Goal: Information Seeking & Learning: Learn about a topic

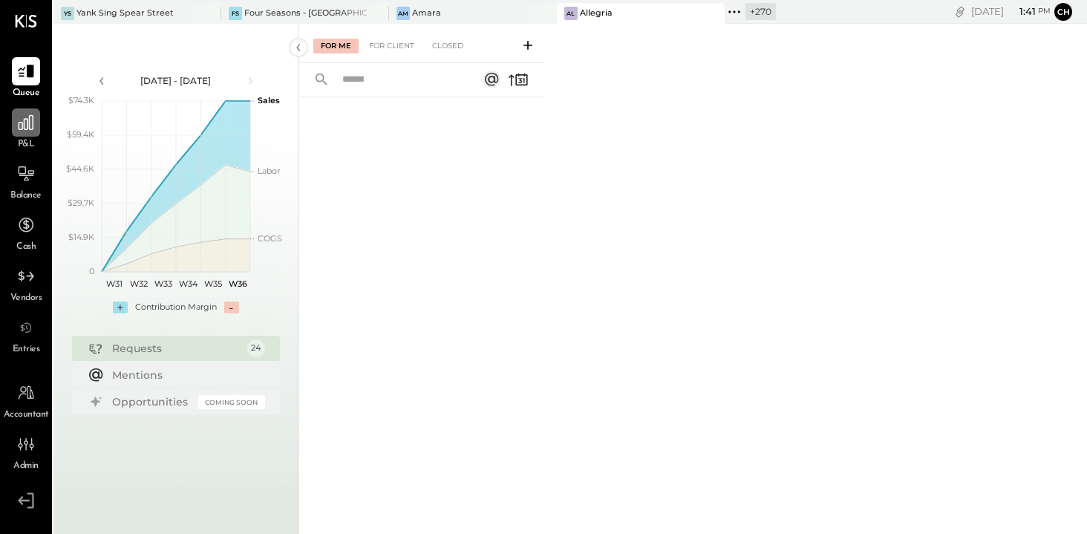
click at [29, 131] on icon at bounding box center [25, 122] width 19 height 19
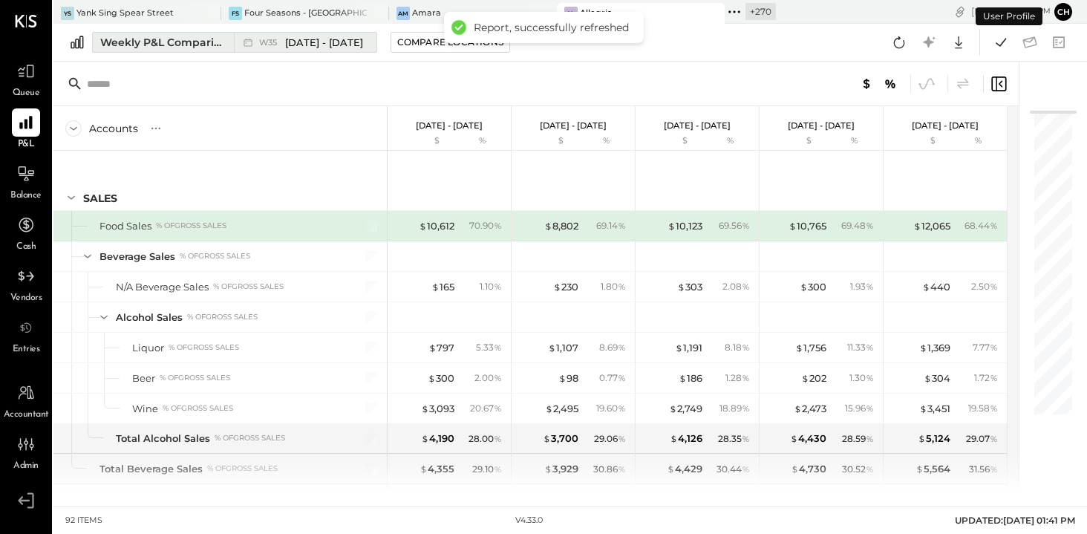
click at [194, 39] on div "Weekly P&L Comparison" at bounding box center [162, 42] width 125 height 15
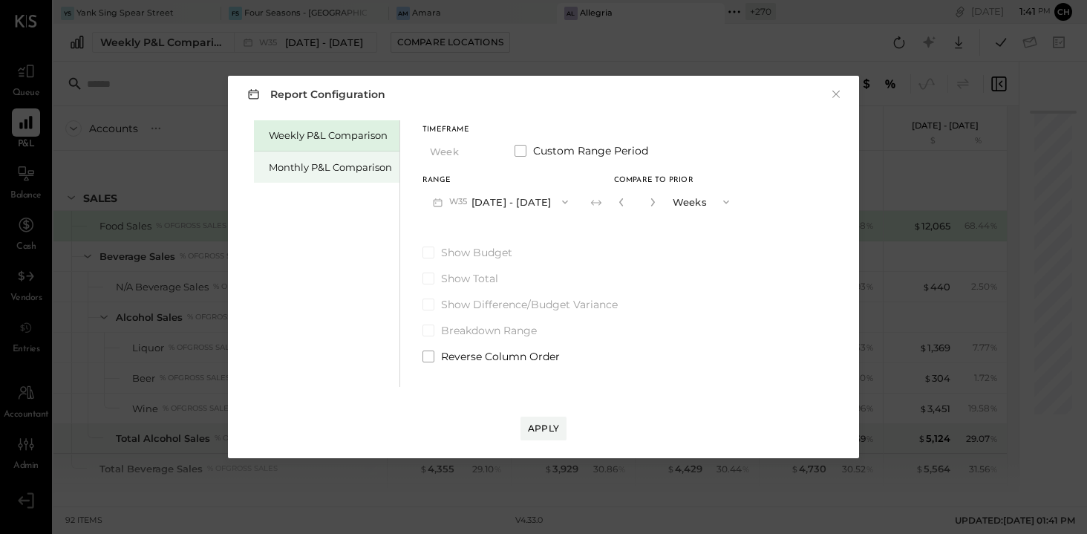
click at [336, 165] on div "Monthly P&L Comparison" at bounding box center [330, 167] width 123 height 14
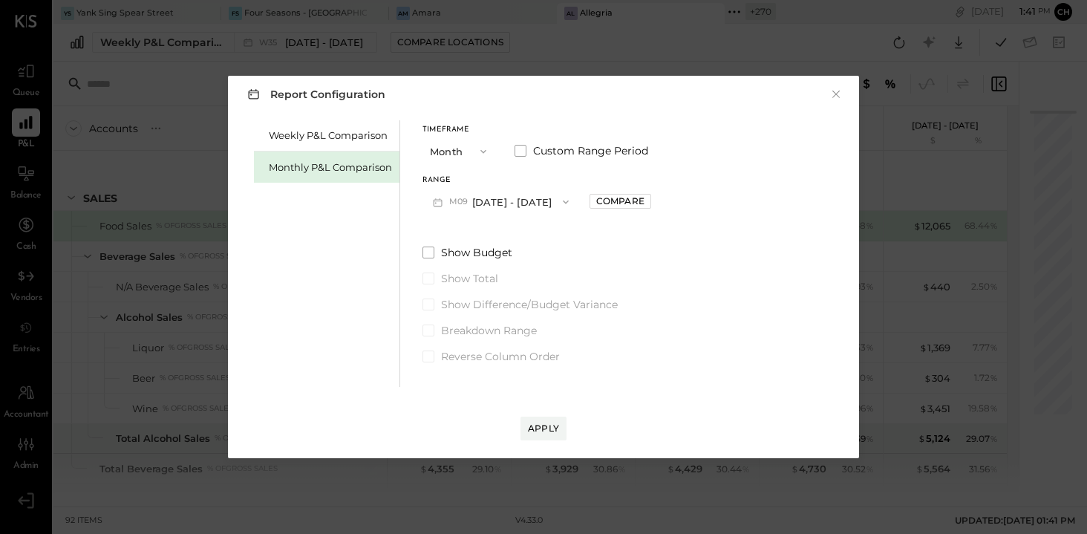
click at [524, 201] on button "M09 [DATE] - [DATE]" at bounding box center [501, 201] width 157 height 27
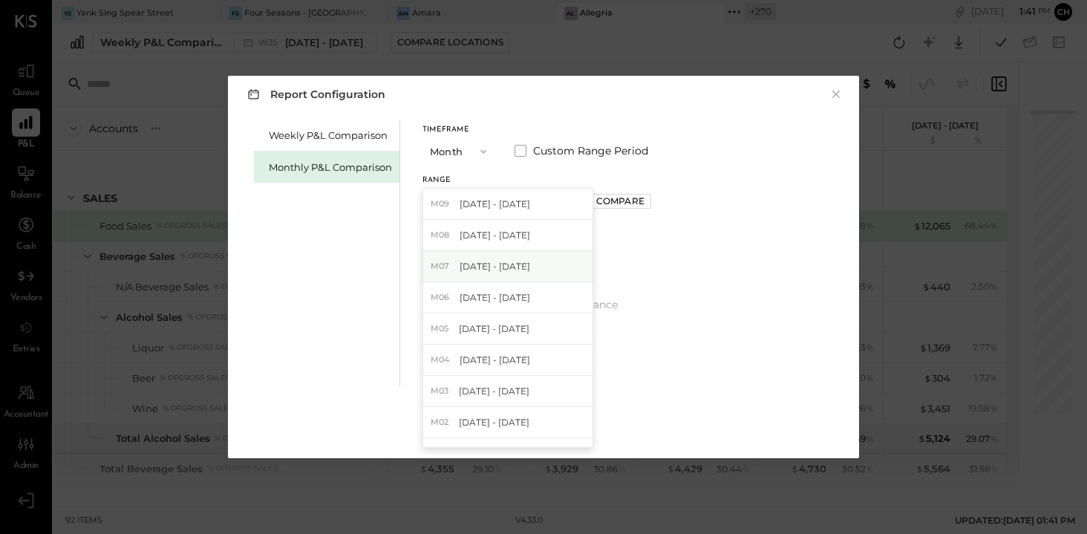
click at [509, 261] on span "[DATE] - [DATE]" at bounding box center [495, 266] width 71 height 13
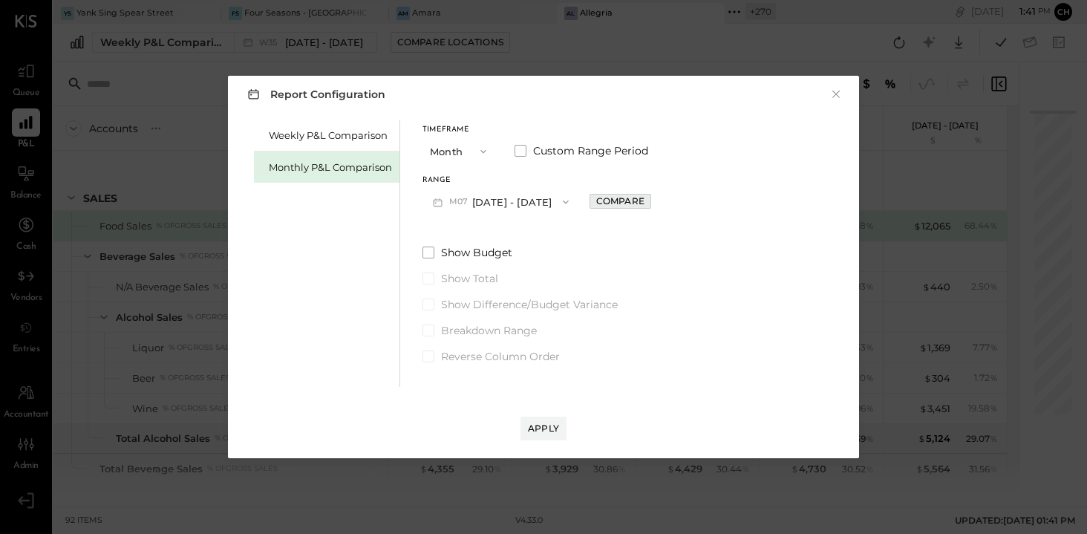
click at [610, 201] on div "Compare" at bounding box center [620, 201] width 48 height 13
click at [547, 429] on div "Apply" at bounding box center [543, 428] width 31 height 13
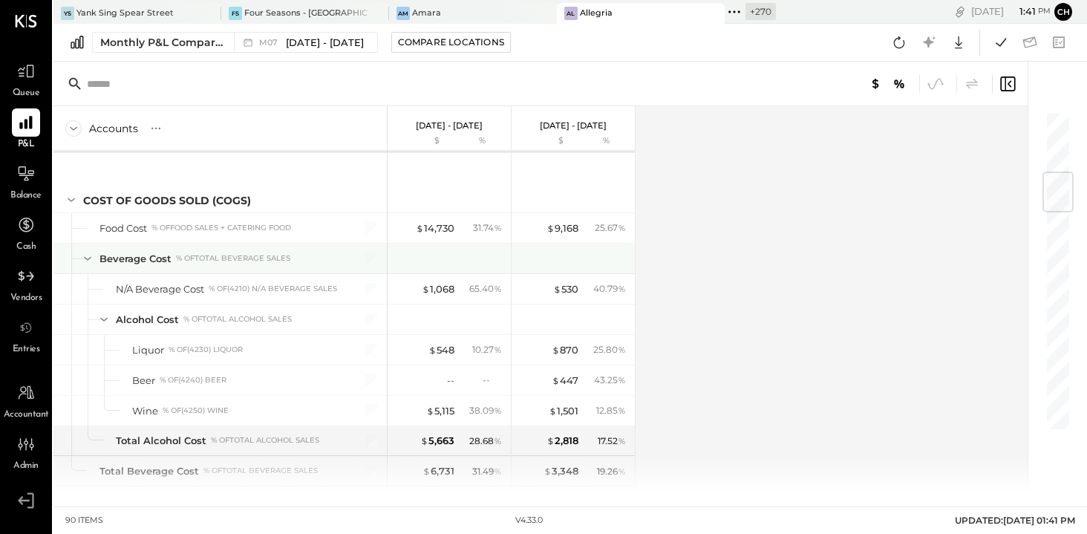
scroll to position [552, 0]
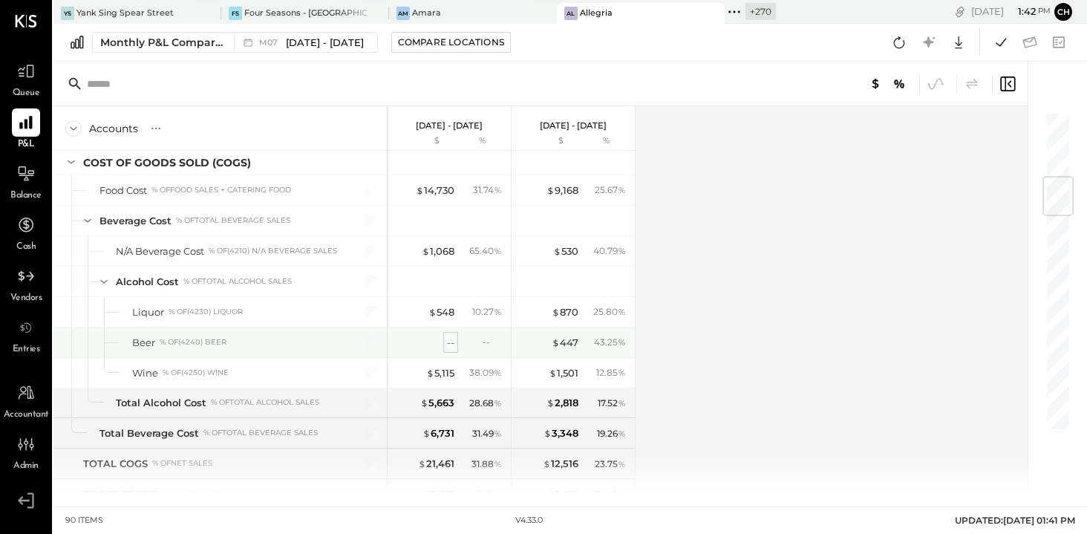
click at [453, 337] on div "--" at bounding box center [450, 343] width 7 height 14
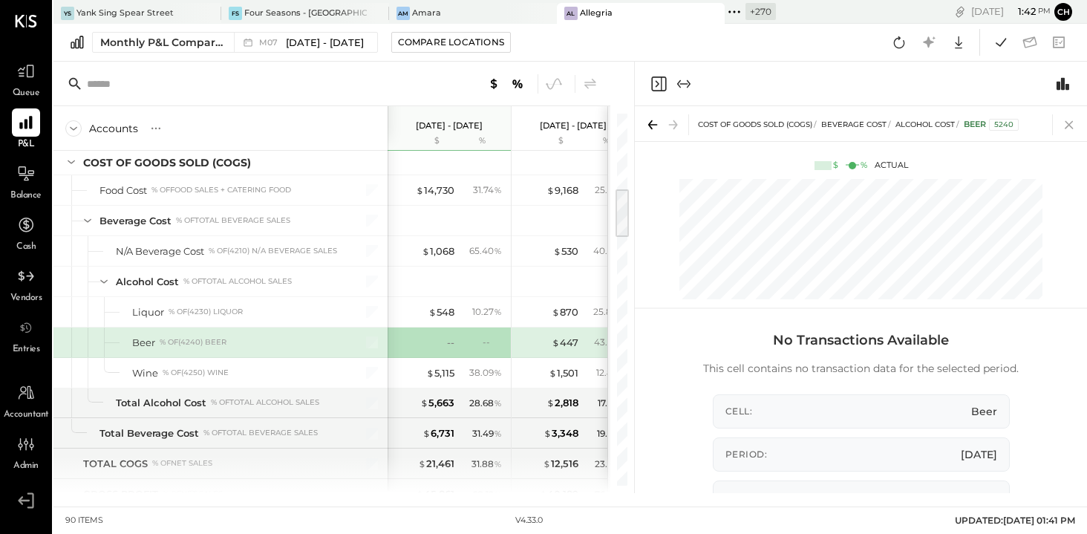
click at [1069, 123] on icon at bounding box center [1069, 124] width 21 height 21
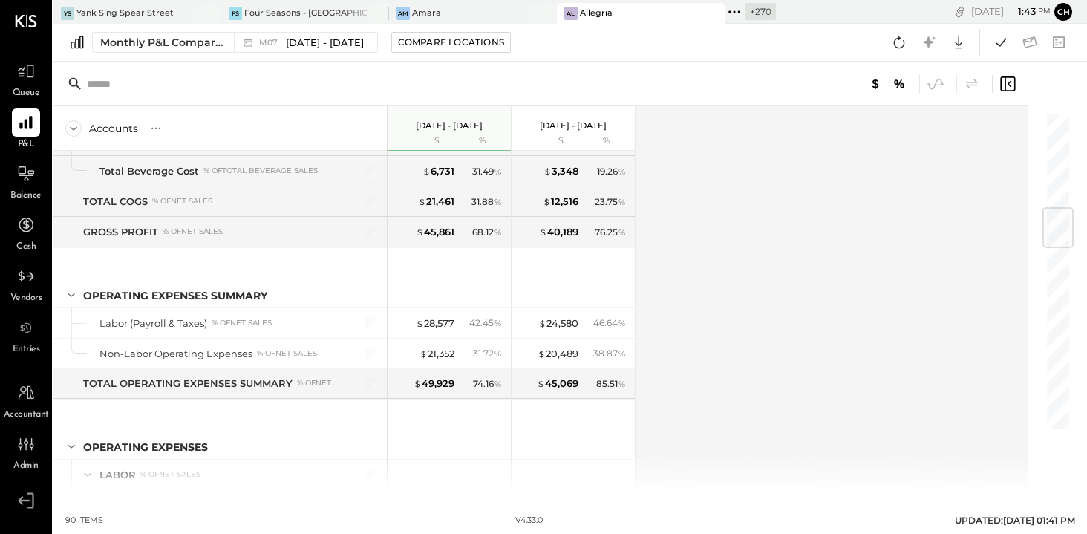
scroll to position [819, 0]
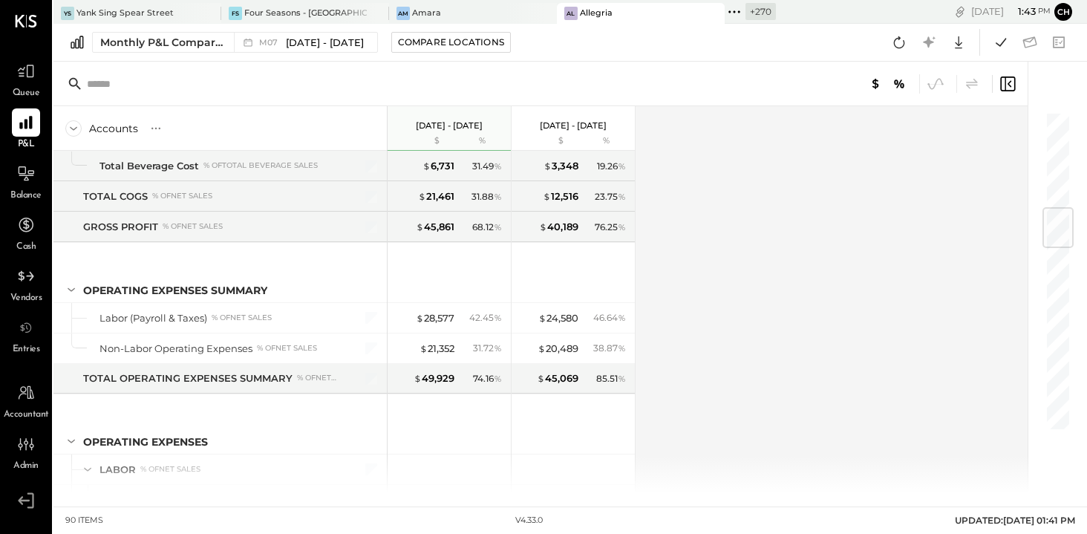
click at [703, 10] on icon at bounding box center [712, 13] width 19 height 18
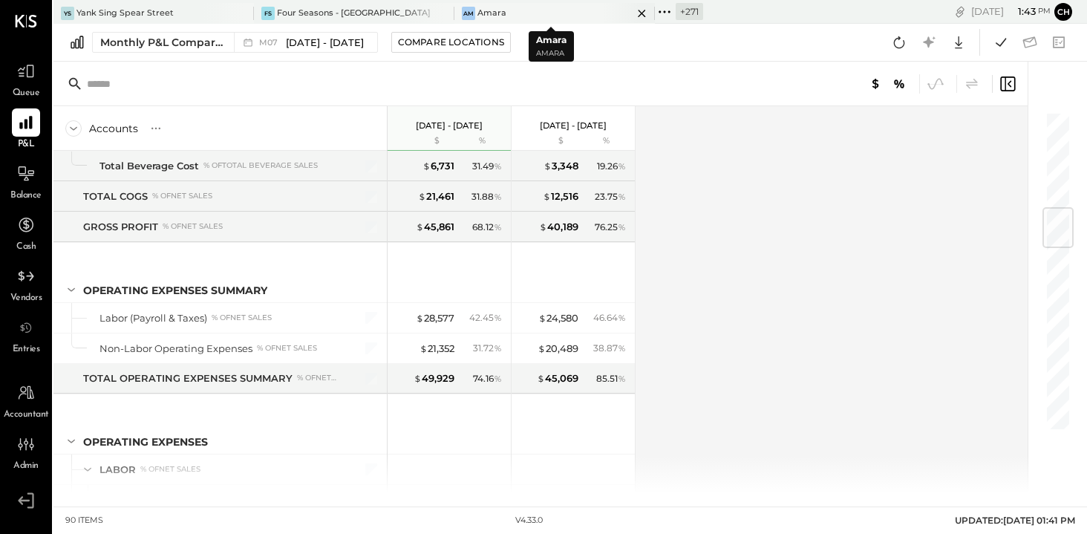
click at [638, 13] on icon at bounding box center [641, 13] width 7 height 7
click at [444, 10] on icon at bounding box center [441, 13] width 19 height 18
click at [258, 13] on icon at bounding box center [263, 11] width 19 height 19
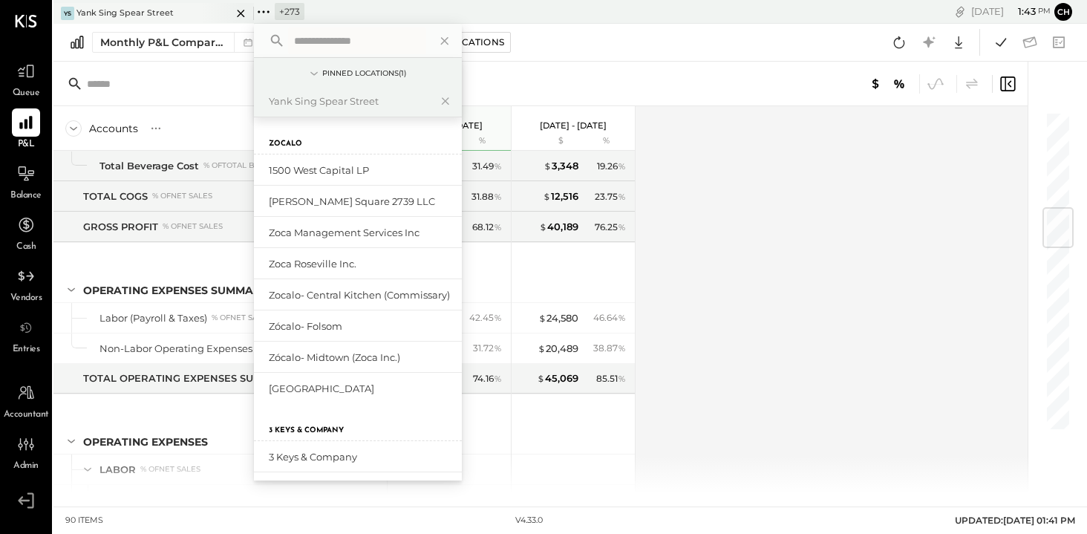
click at [241, 11] on icon at bounding box center [241, 13] width 19 height 18
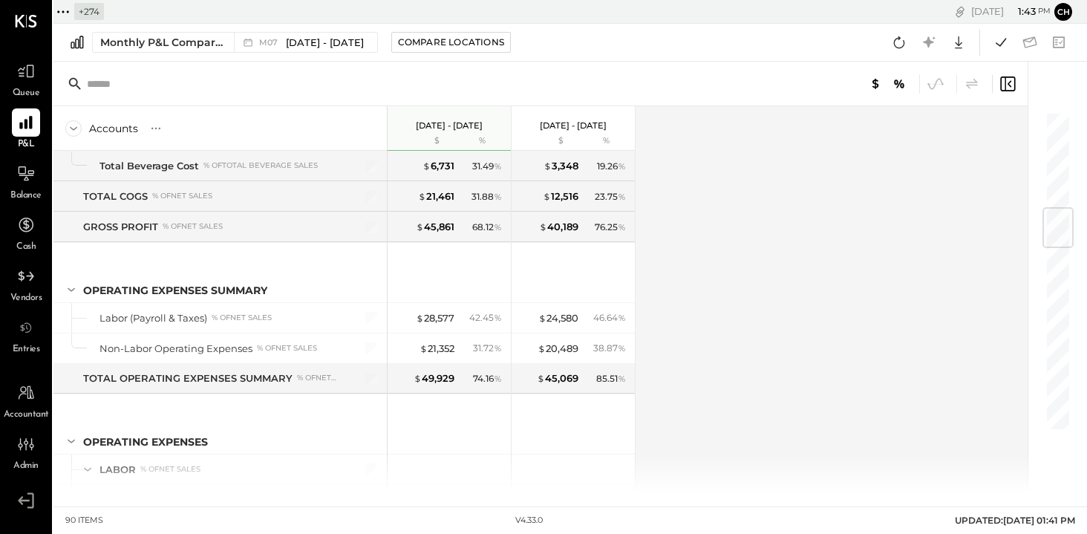
click at [64, 9] on icon at bounding box center [62, 11] width 19 height 19
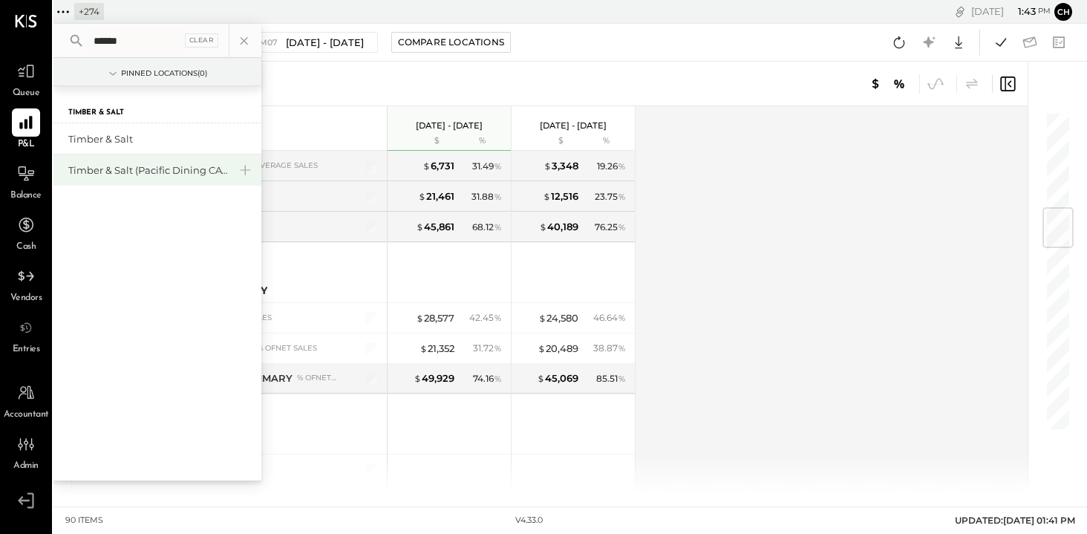
type input "******"
click at [95, 170] on div "Timber & Salt (Pacific Dining CA1 LLC)" at bounding box center [148, 170] width 160 height 14
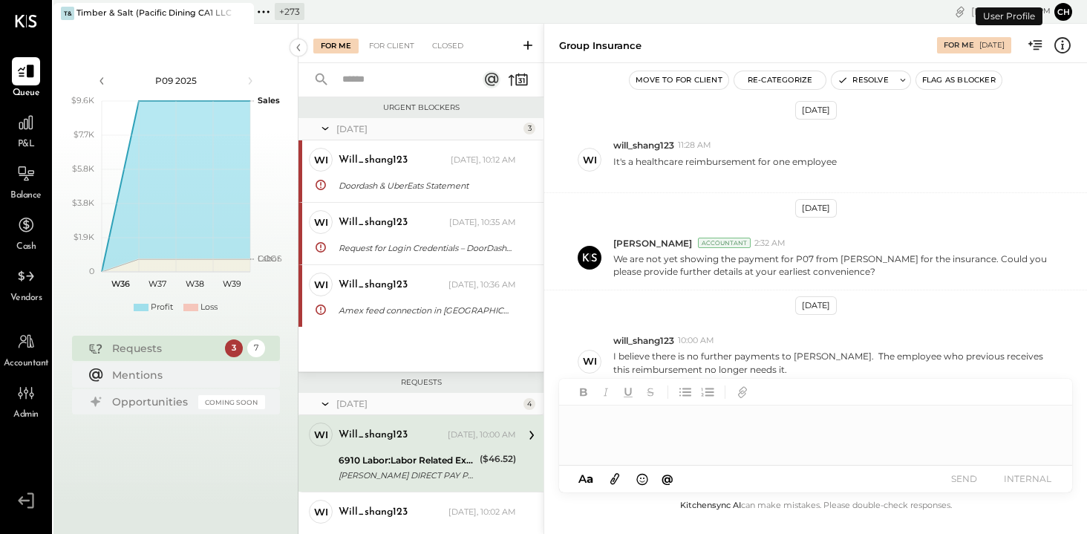
scroll to position [137, 0]
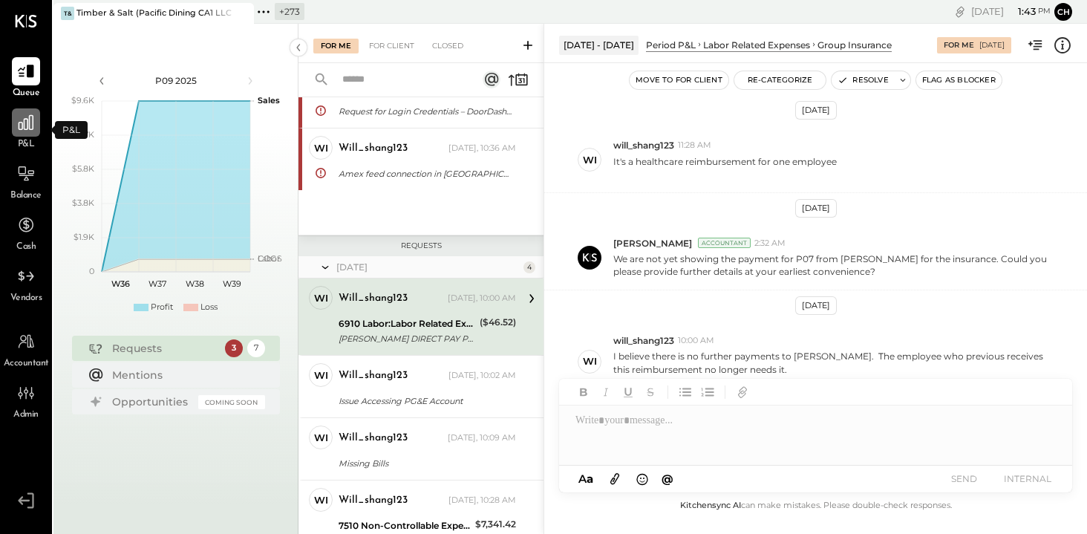
click at [34, 133] on div at bounding box center [26, 122] width 28 height 28
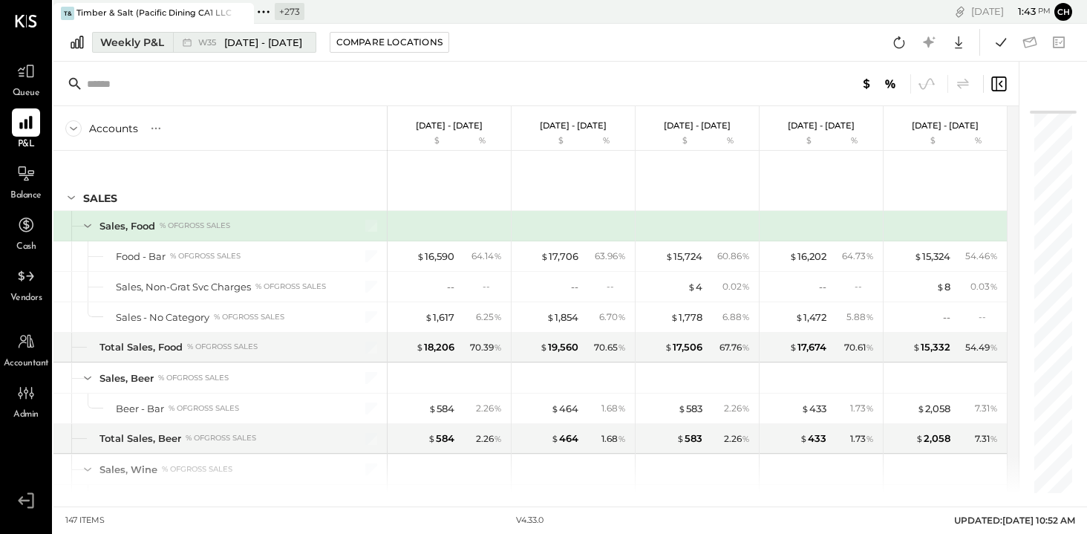
click at [157, 36] on div "Weekly P&L" at bounding box center [132, 42] width 64 height 15
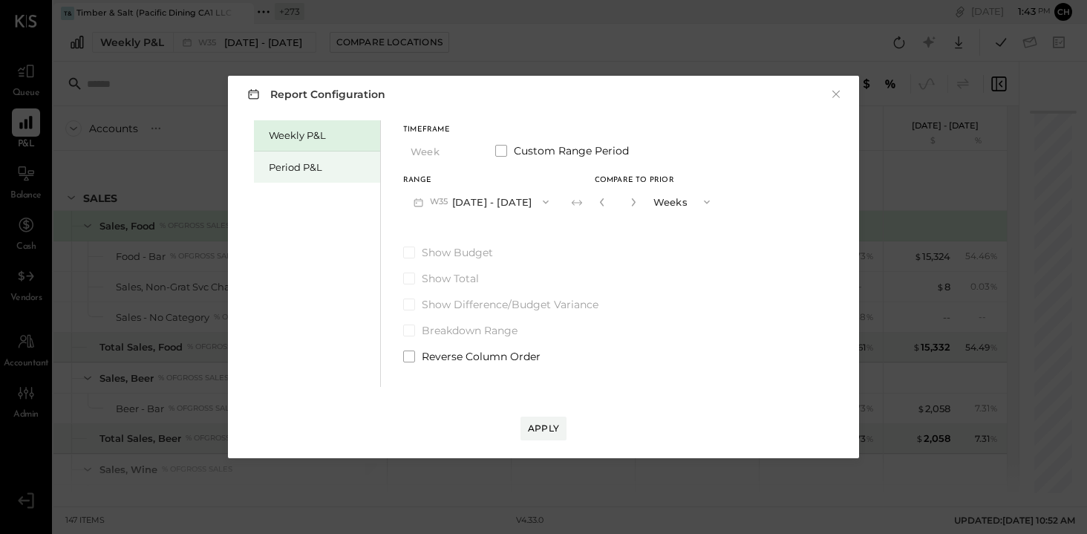
click at [299, 169] on div "Period P&L" at bounding box center [321, 167] width 104 height 14
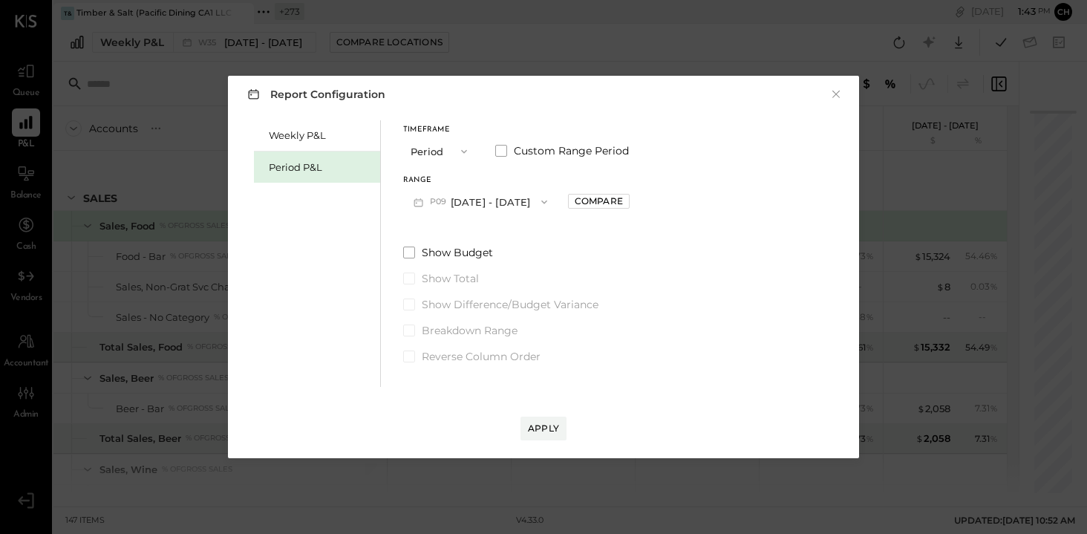
click at [489, 204] on button "P09 [DATE] - [DATE]" at bounding box center [480, 201] width 154 height 27
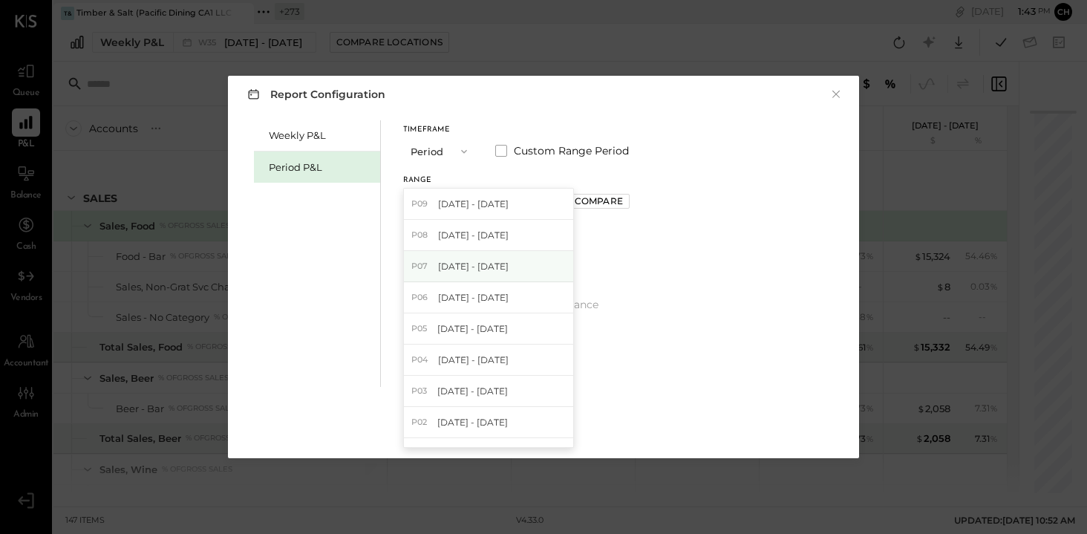
click at [498, 267] on span "[DATE] - [DATE]" at bounding box center [473, 266] width 71 height 13
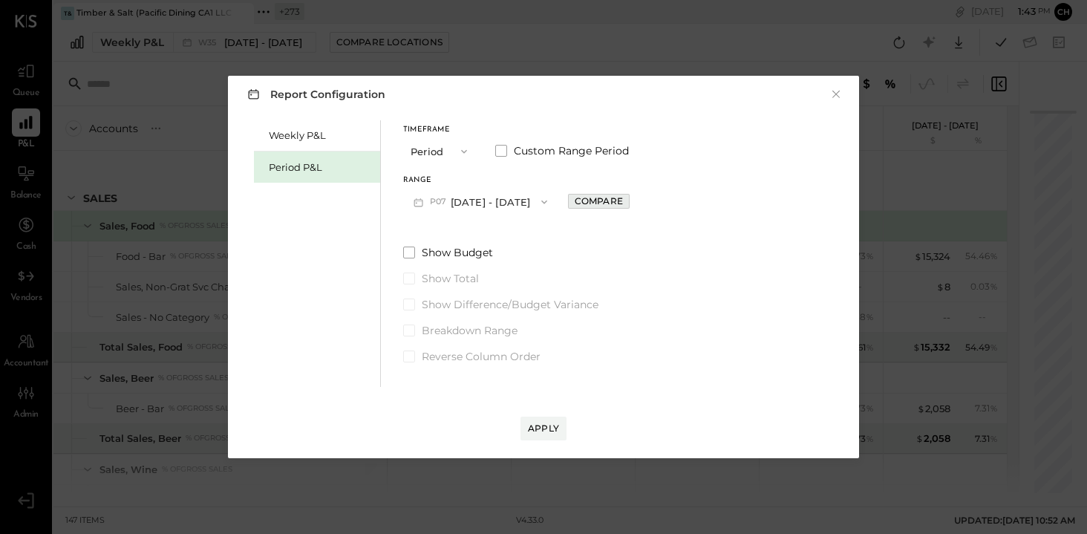
click at [612, 202] on div "Compare" at bounding box center [599, 201] width 48 height 13
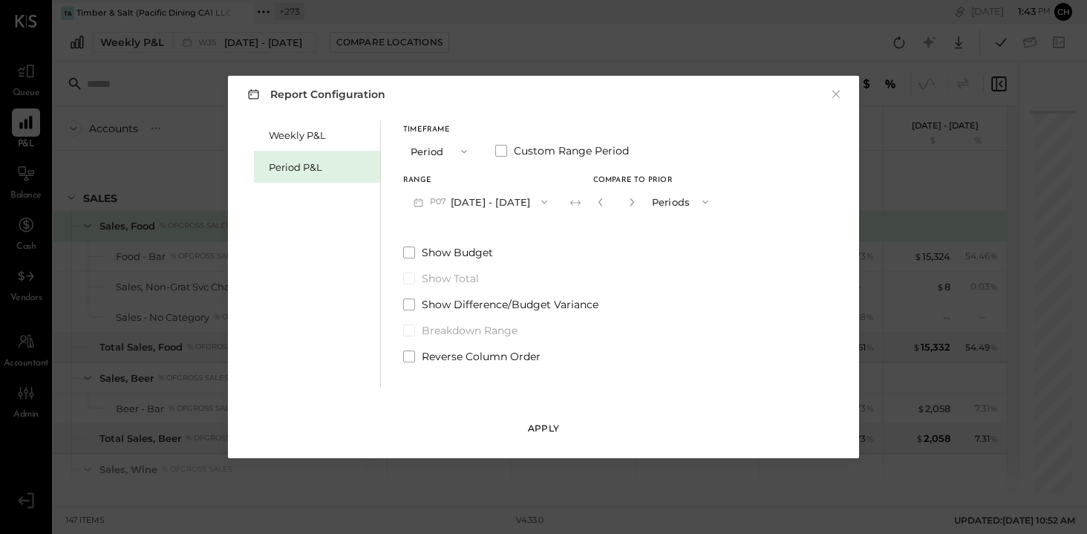
click at [546, 428] on div "Apply" at bounding box center [543, 428] width 31 height 13
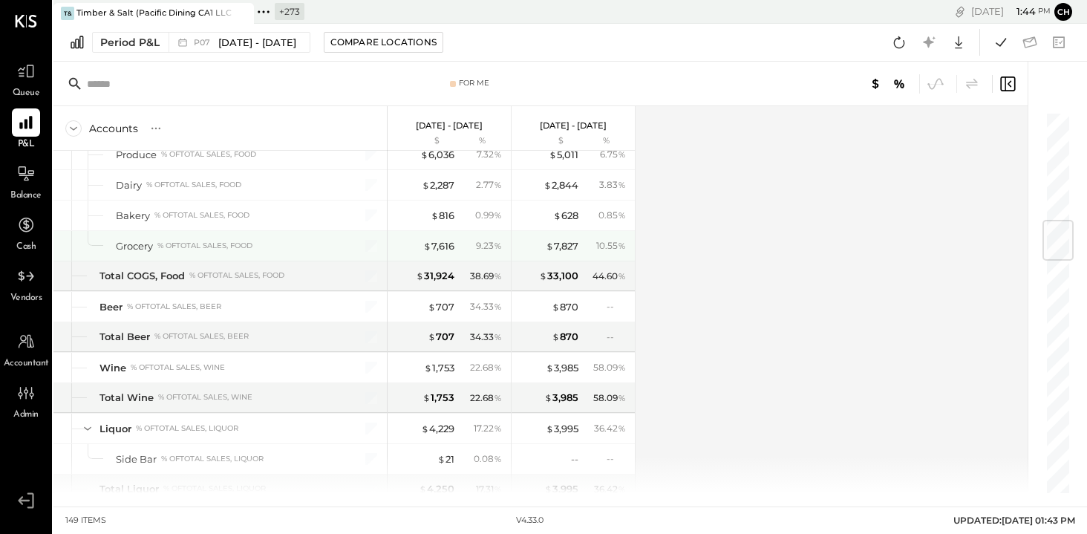
scroll to position [929, 0]
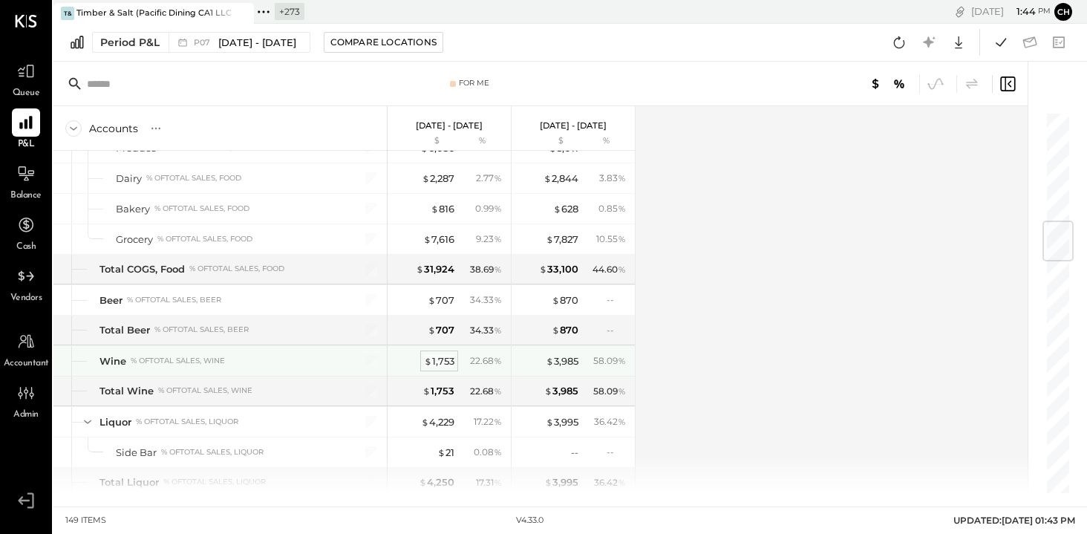
click at [448, 356] on div "$ 1,753" at bounding box center [439, 361] width 30 height 14
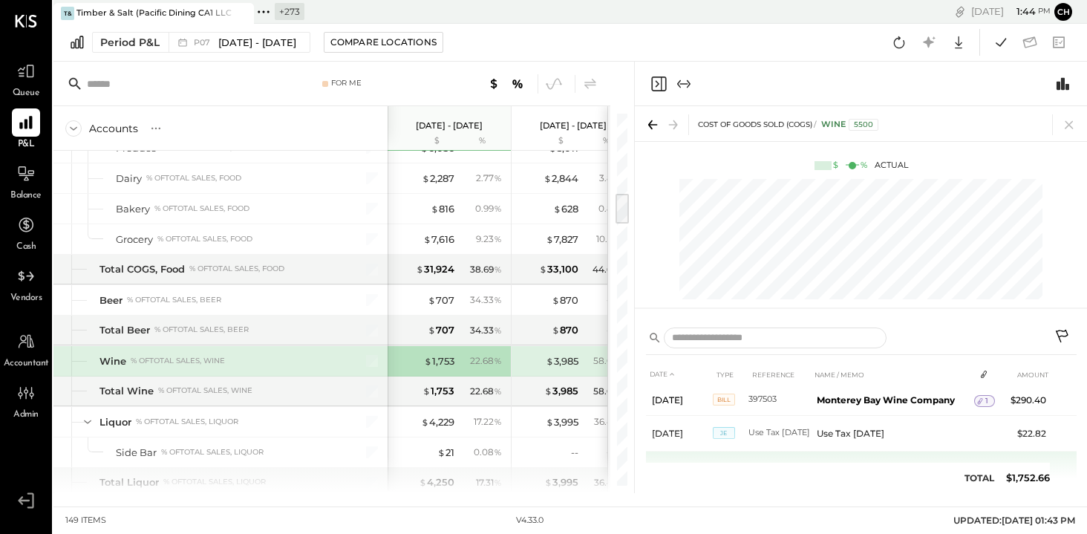
scroll to position [337, 0]
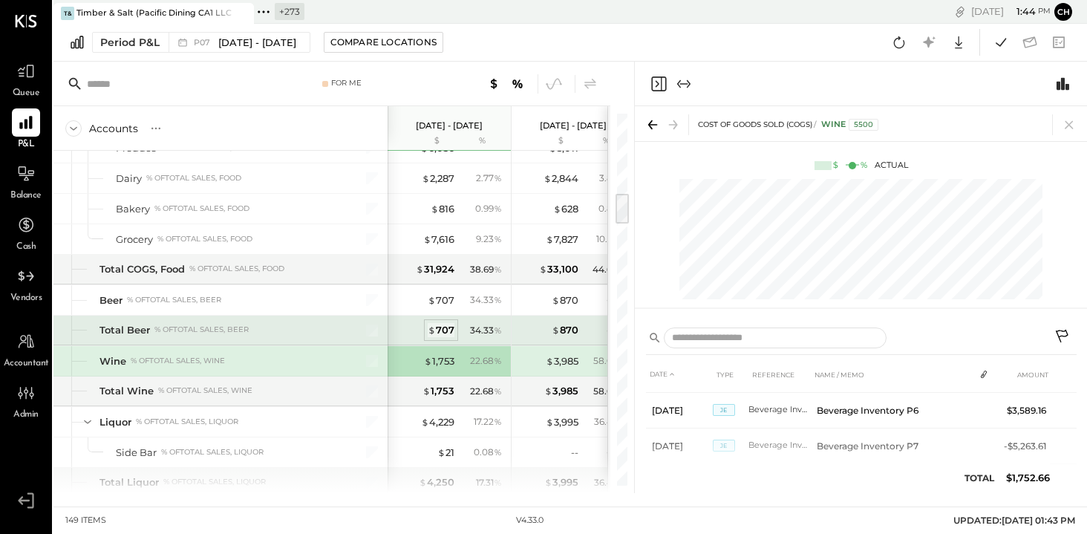
click at [444, 323] on div "$ 707" at bounding box center [441, 330] width 27 height 14
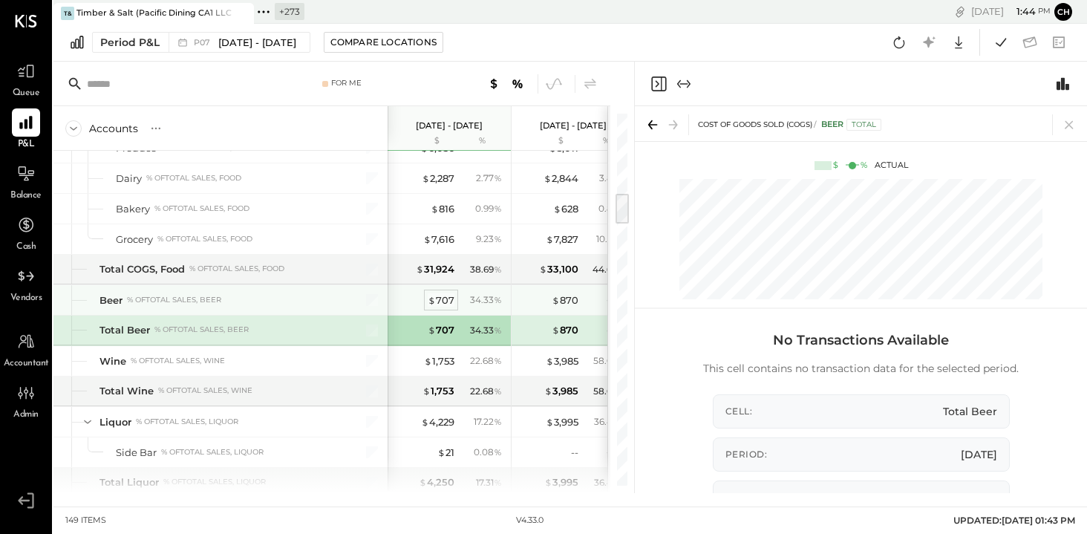
click at [446, 295] on div "$ 707" at bounding box center [441, 300] width 27 height 14
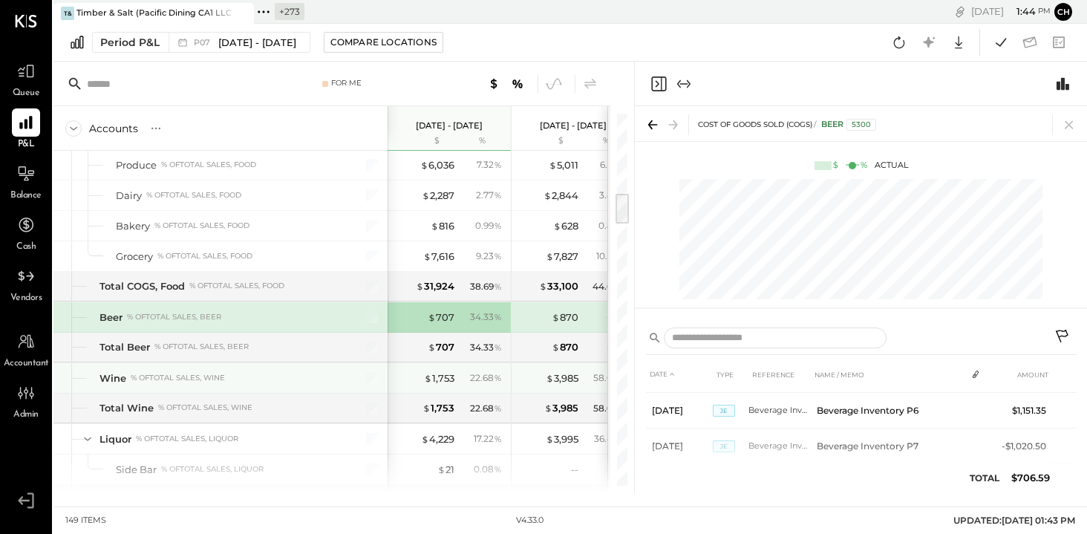
scroll to position [870, 0]
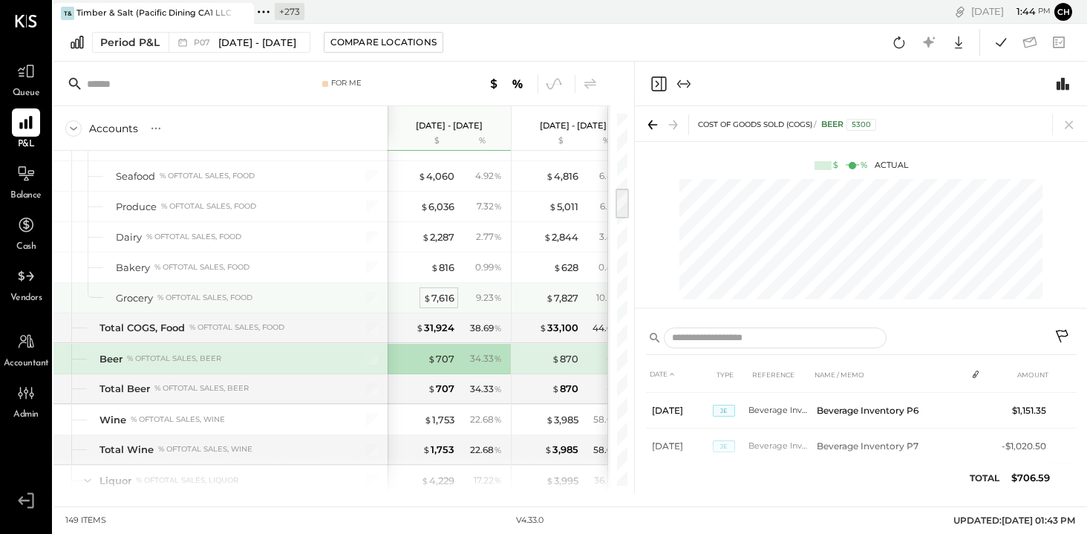
click at [449, 291] on div "$ 7,616" at bounding box center [438, 298] width 31 height 14
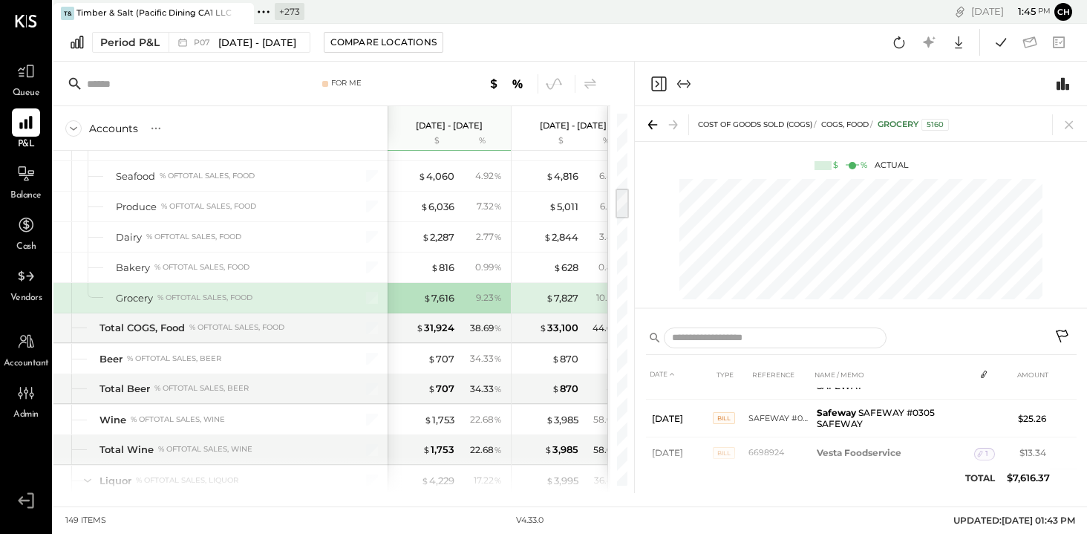
scroll to position [597, 0]
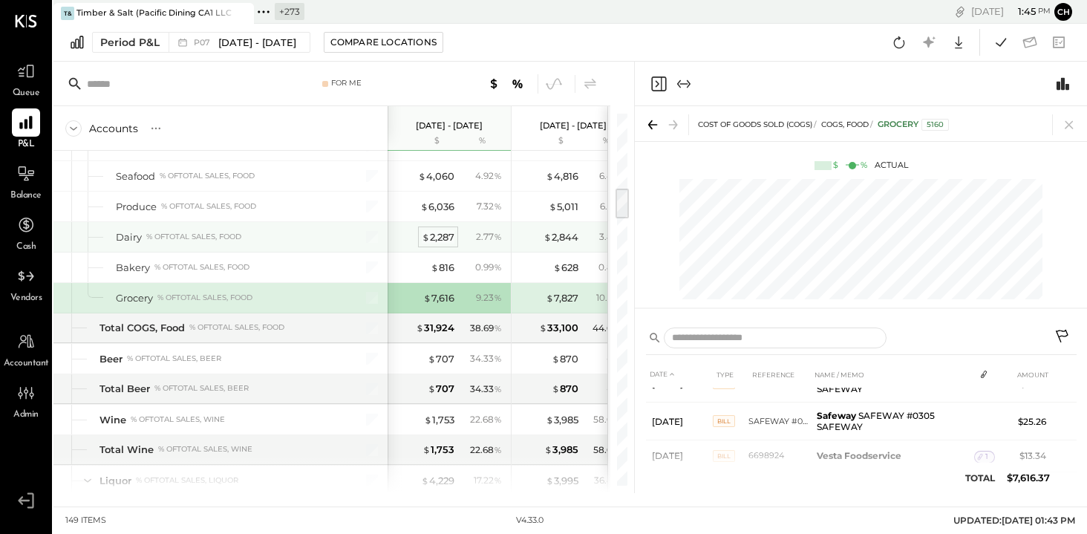
click at [438, 230] on div "$ 2,287" at bounding box center [438, 237] width 33 height 14
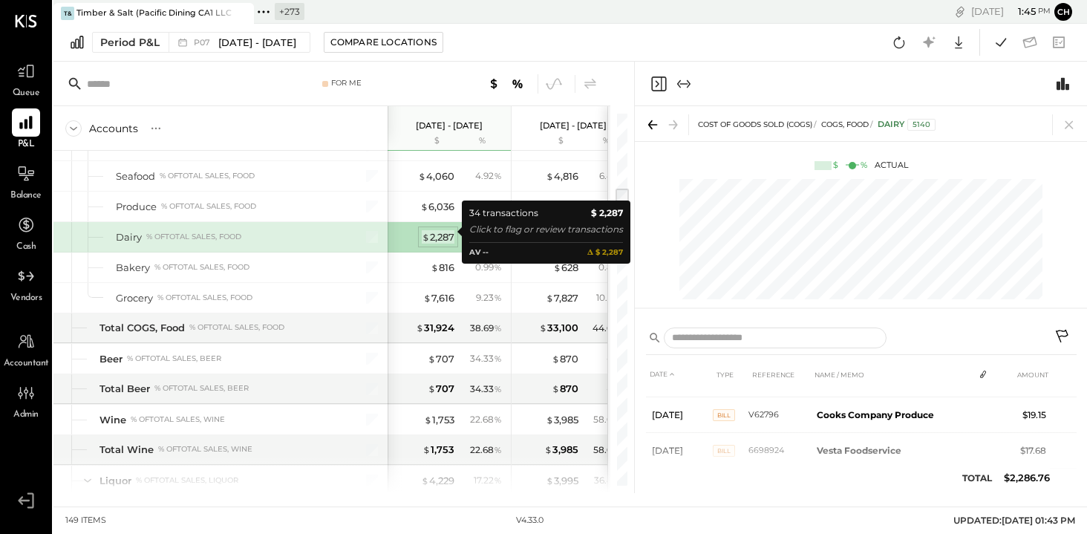
scroll to position [567, 0]
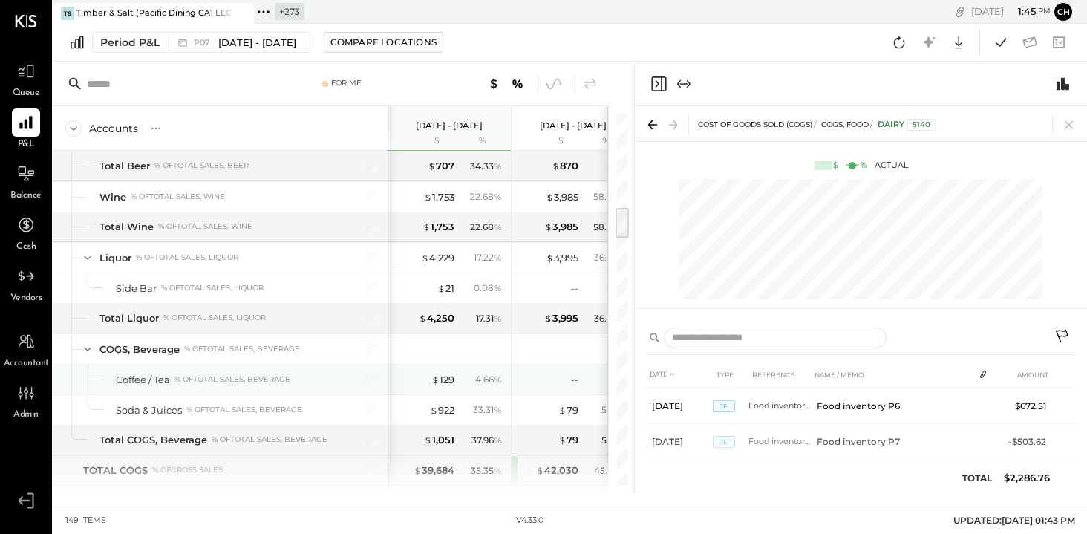
scroll to position [1096, 0]
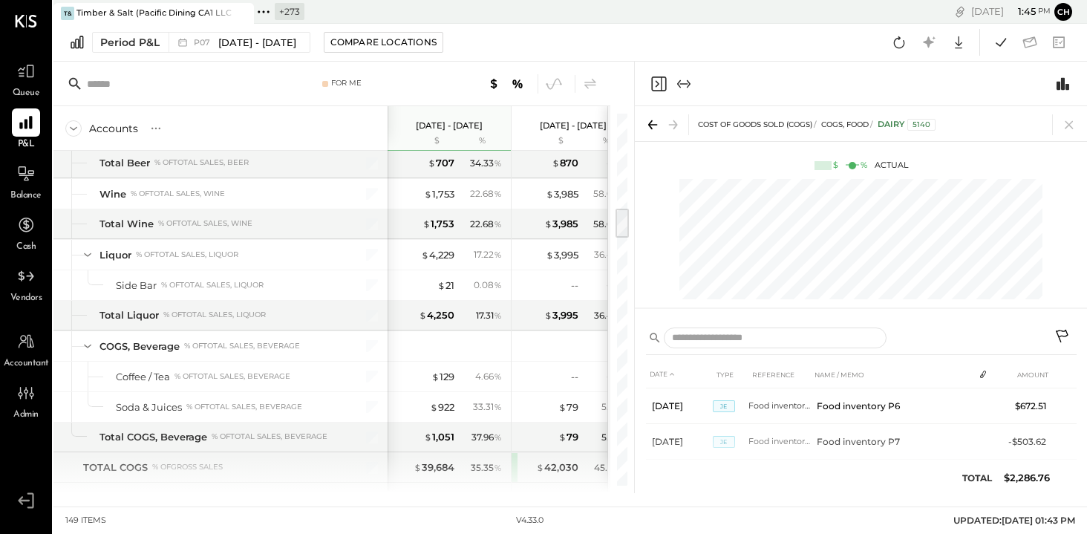
click at [661, 82] on icon "Close panel" at bounding box center [658, 83] width 15 height 15
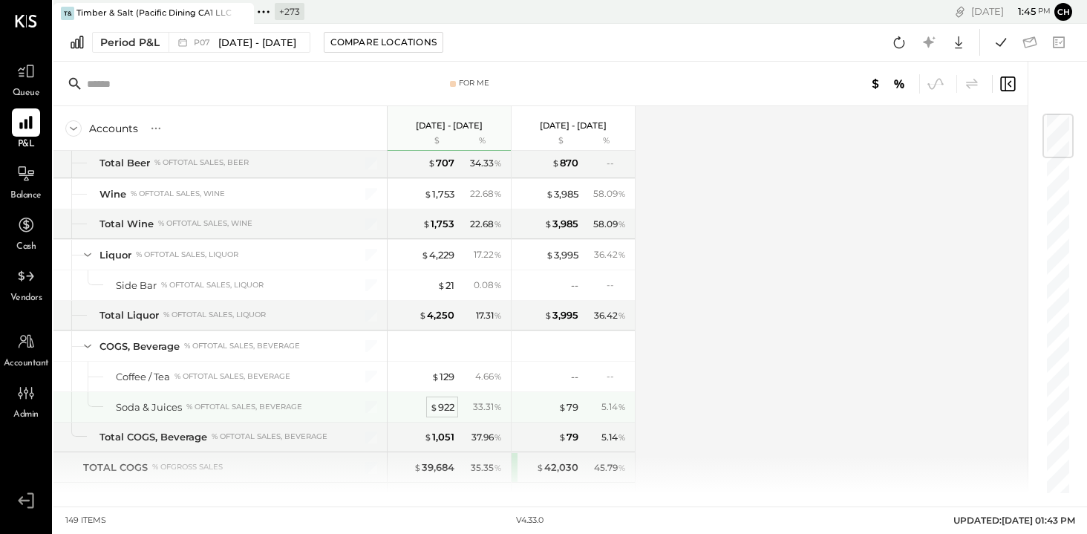
click at [449, 400] on div "$ 922" at bounding box center [442, 407] width 25 height 14
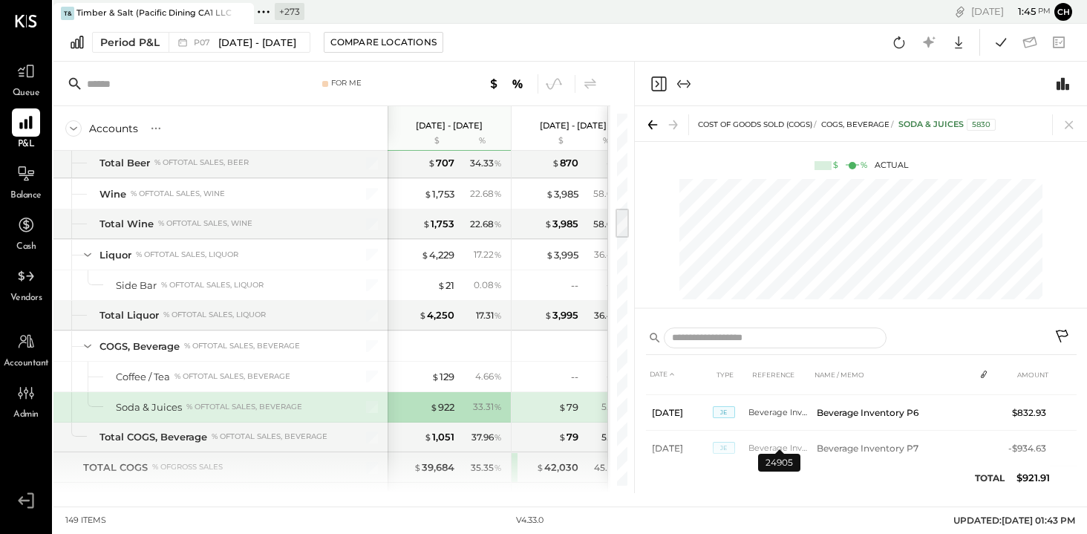
scroll to position [297, 0]
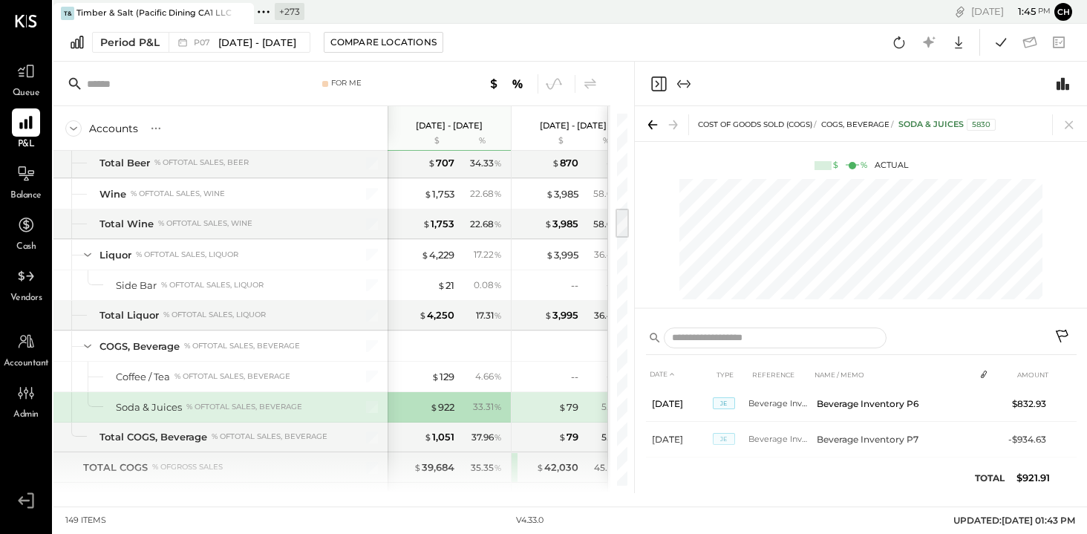
click at [654, 82] on icon "Close panel" at bounding box center [659, 84] width 18 height 18
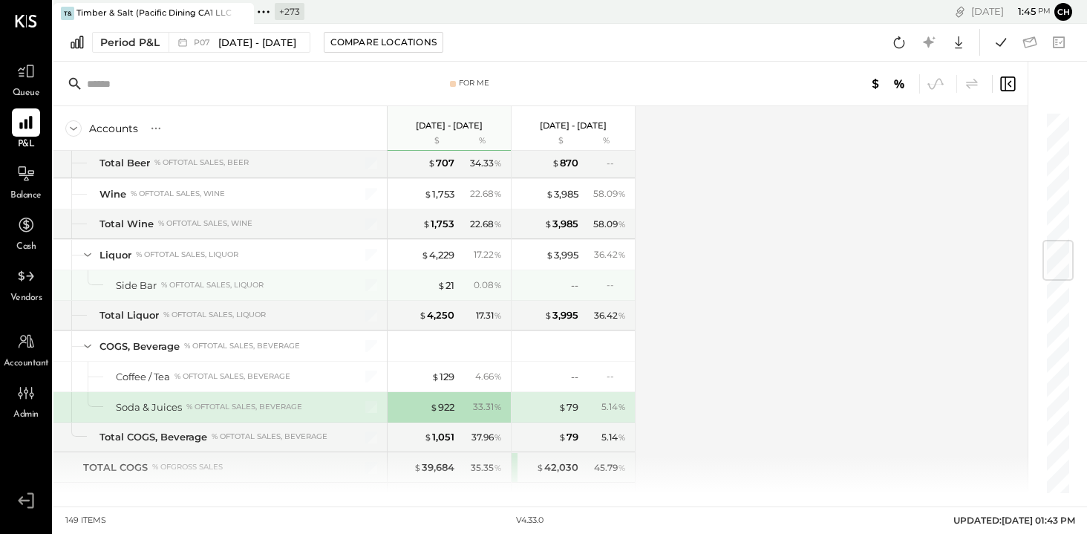
scroll to position [1093, 0]
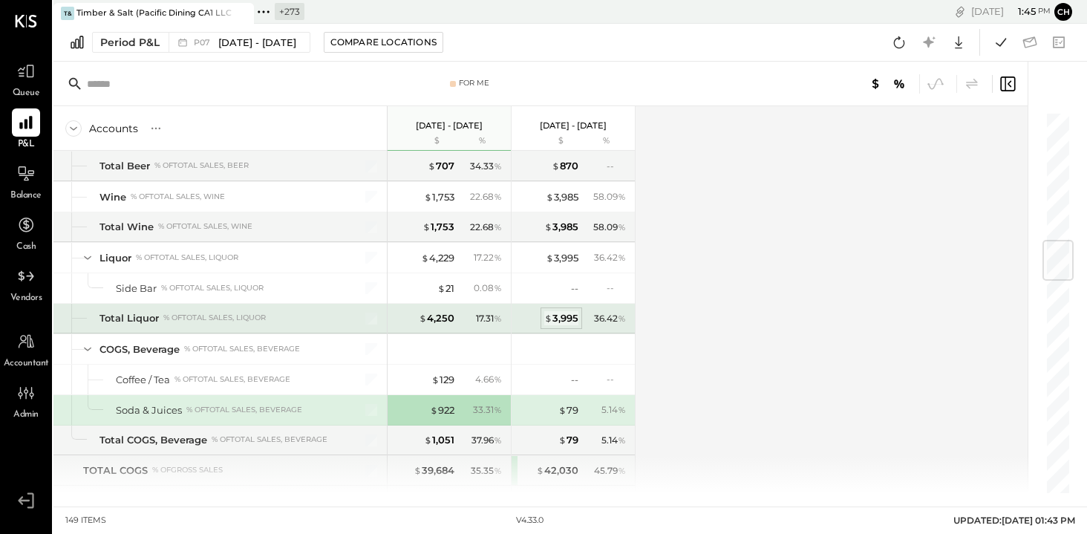
click at [560, 313] on div "$ 3,995" at bounding box center [561, 318] width 34 height 14
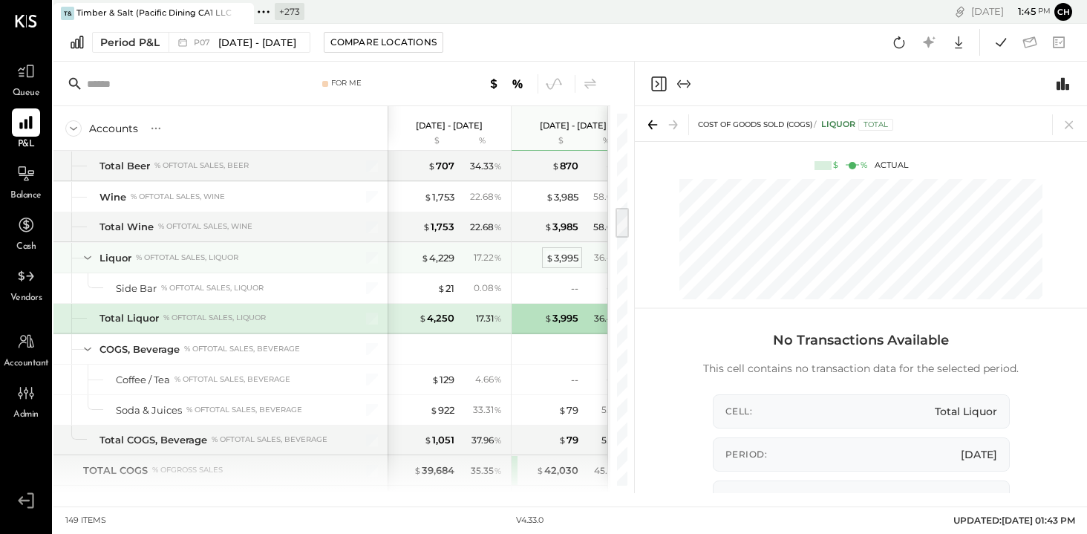
click at [564, 252] on div "$ 3,995" at bounding box center [562, 258] width 33 height 14
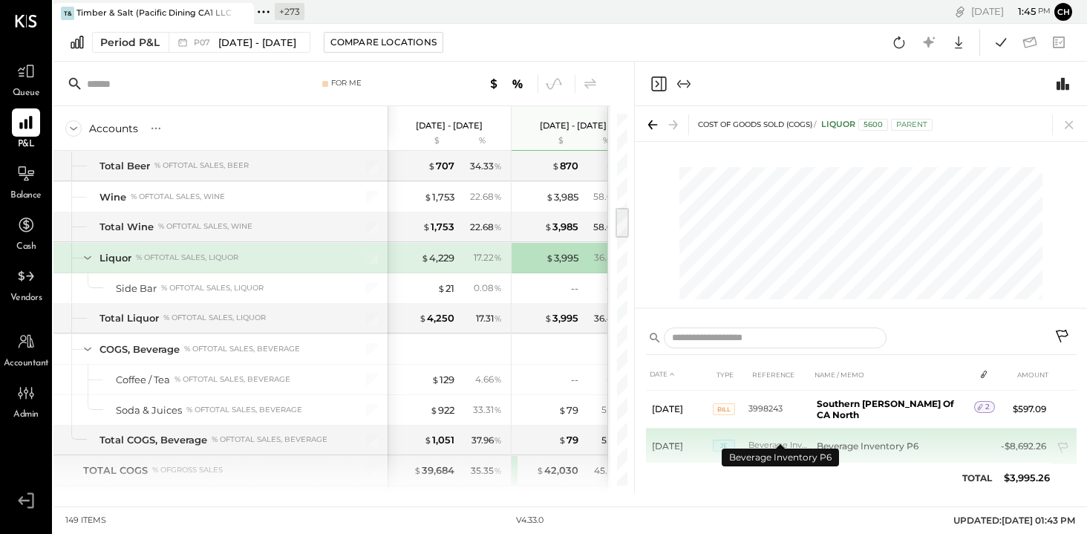
scroll to position [218, 0]
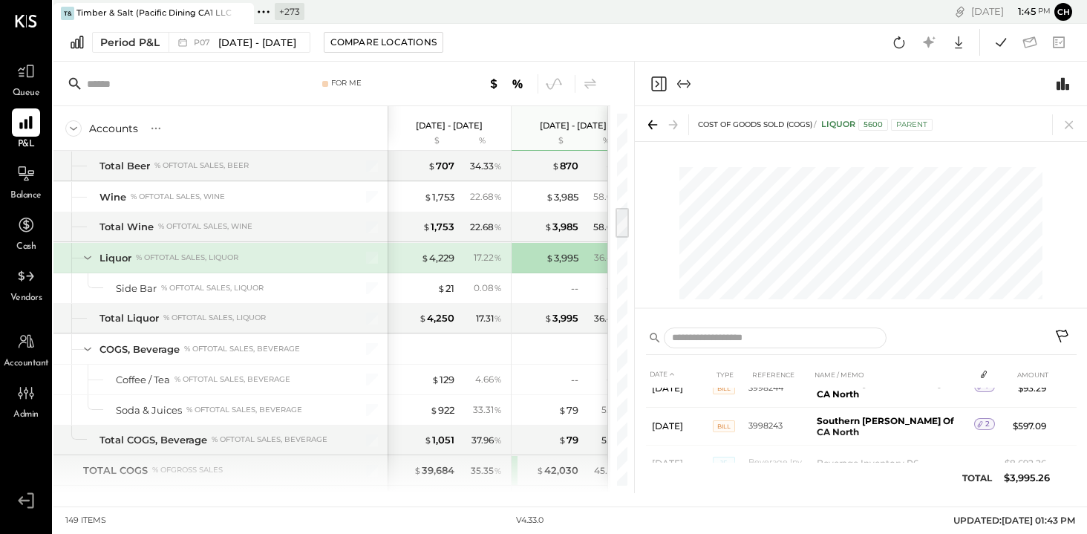
click at [660, 82] on icon "Close panel" at bounding box center [659, 84] width 18 height 18
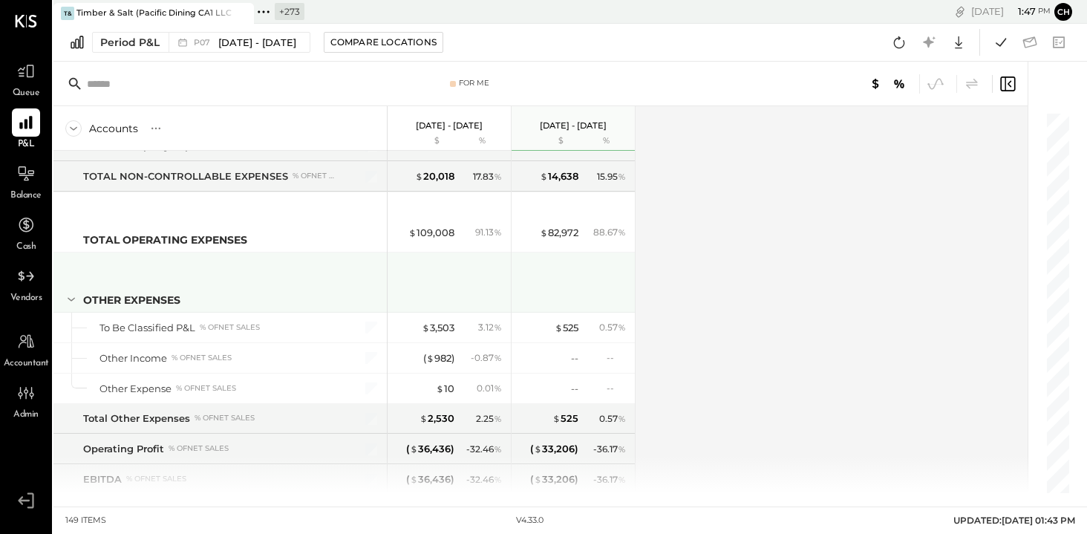
scroll to position [3901, 0]
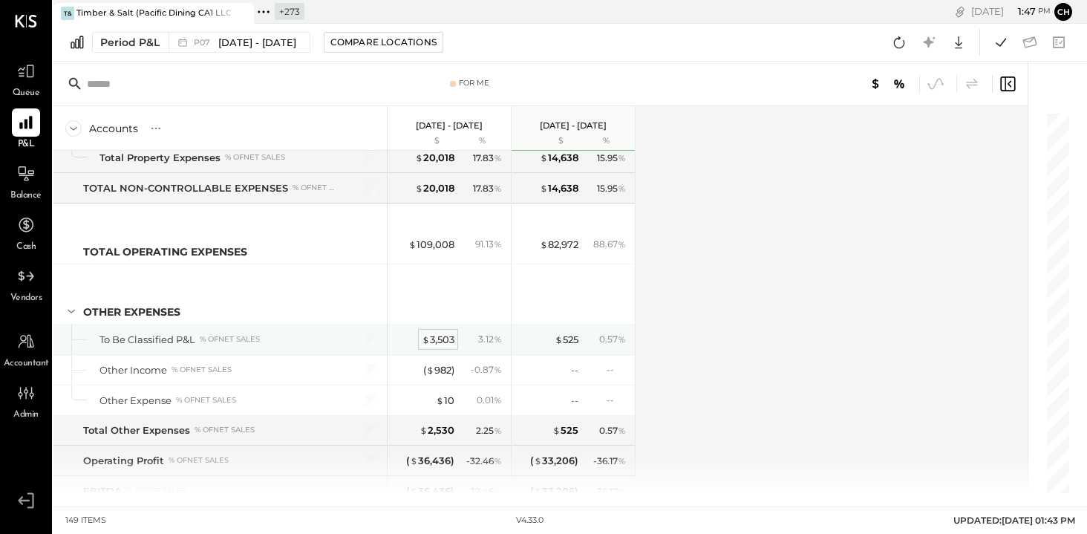
click at [443, 333] on div "$ 3,503" at bounding box center [438, 340] width 33 height 14
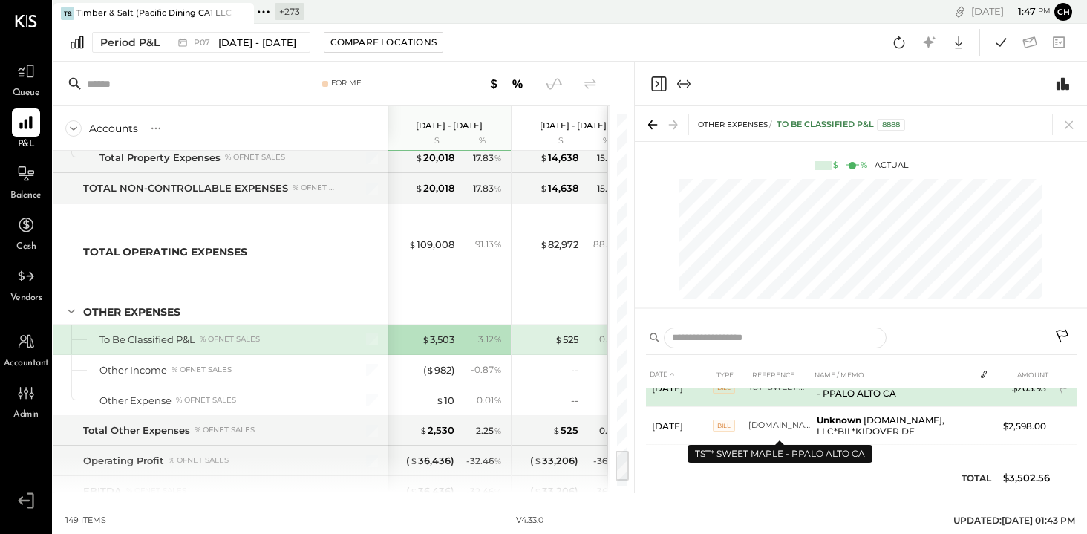
scroll to position [58, 0]
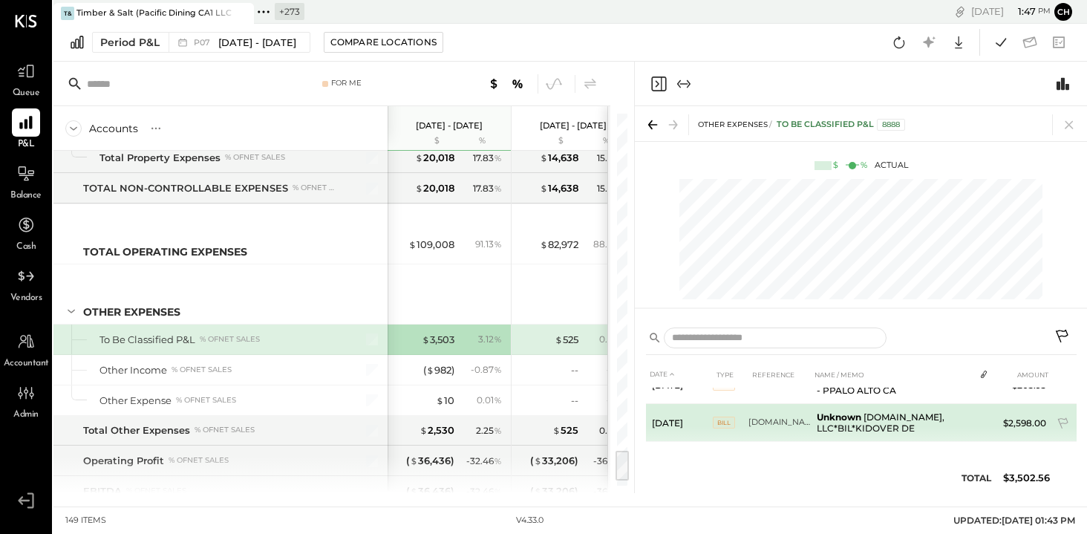
click at [852, 421] on td "Unknown [DOMAIN_NAME], LLC*BIL*KIDOVER DE" at bounding box center [892, 423] width 163 height 38
click at [767, 421] on td "[DOMAIN_NAME], LLC*BIL*KIDOVER DE" at bounding box center [780, 423] width 62 height 38
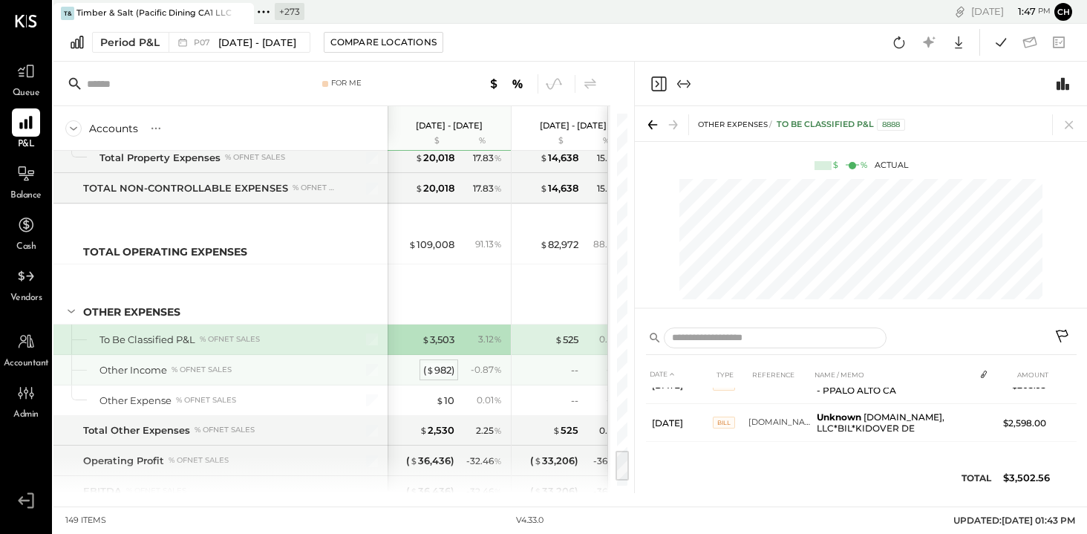
click at [433, 363] on div "( $ 982 )" at bounding box center [438, 370] width 31 height 14
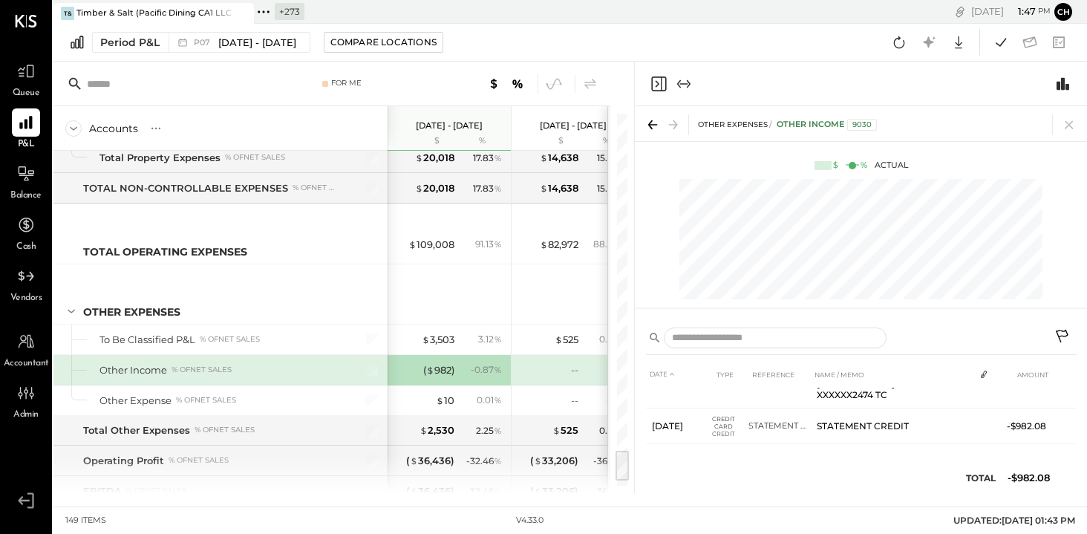
scroll to position [333, 0]
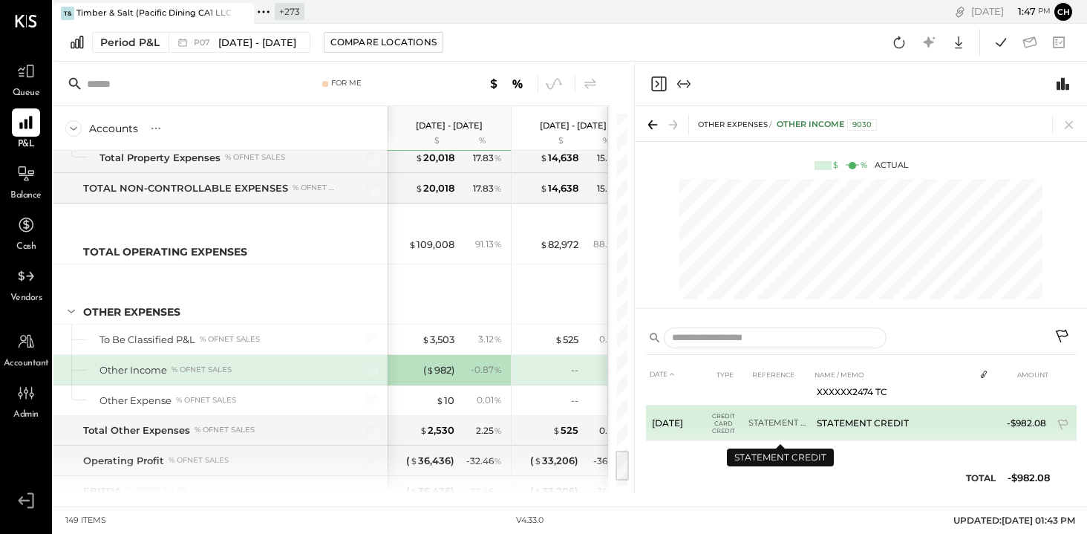
click at [777, 423] on td "STATEMENT CREDIT" at bounding box center [780, 423] width 62 height 36
click at [825, 420] on td "STATEMENT CREDIT" at bounding box center [892, 423] width 163 height 36
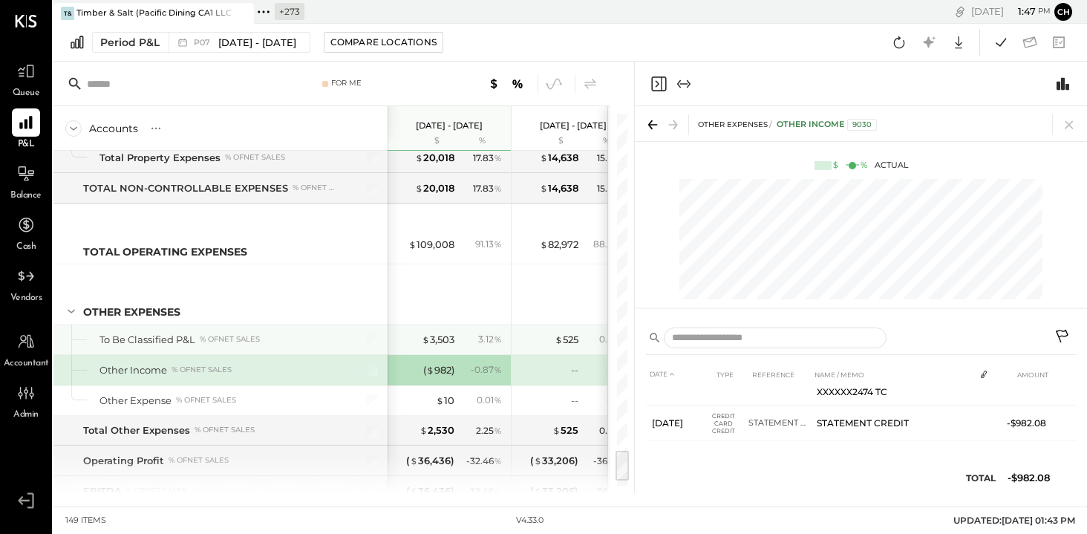
scroll to position [3961, 0]
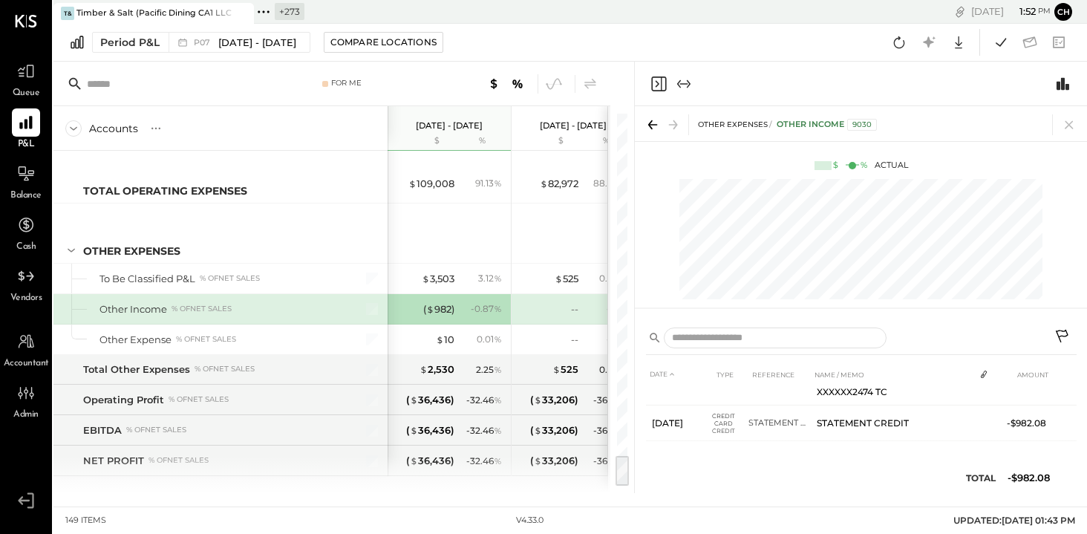
click at [656, 85] on icon "Close panel" at bounding box center [658, 83] width 4 height 7
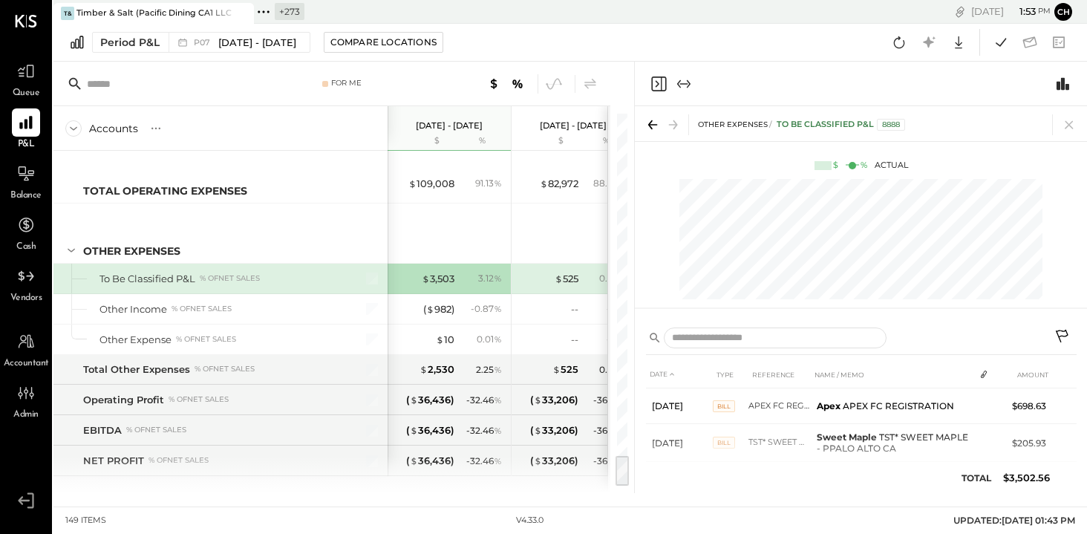
click at [657, 82] on icon "Close panel" at bounding box center [659, 84] width 18 height 18
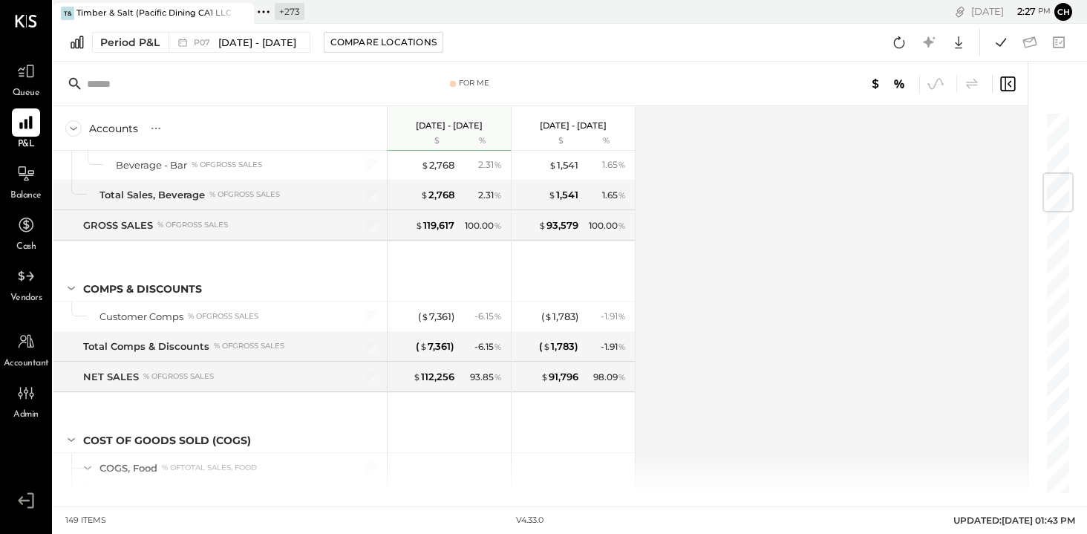
scroll to position [543, 0]
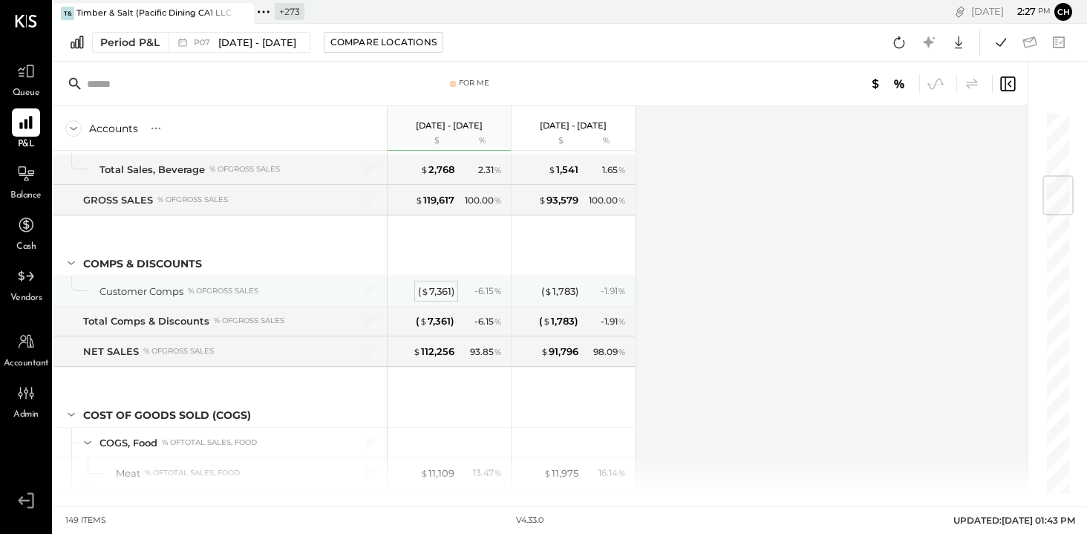
click at [441, 287] on div "( $ 7,361 )" at bounding box center [436, 291] width 36 height 14
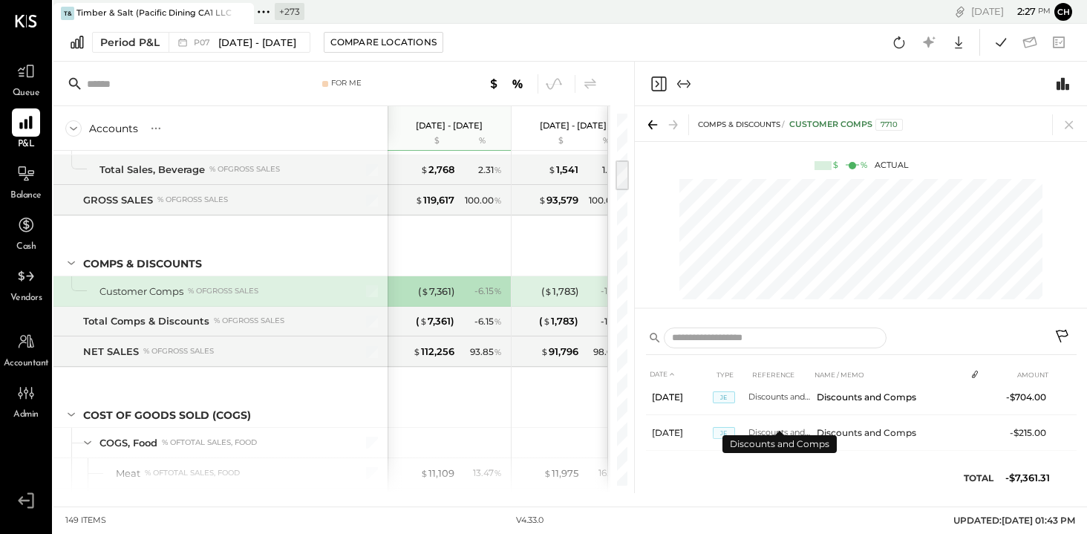
scroll to position [522, 0]
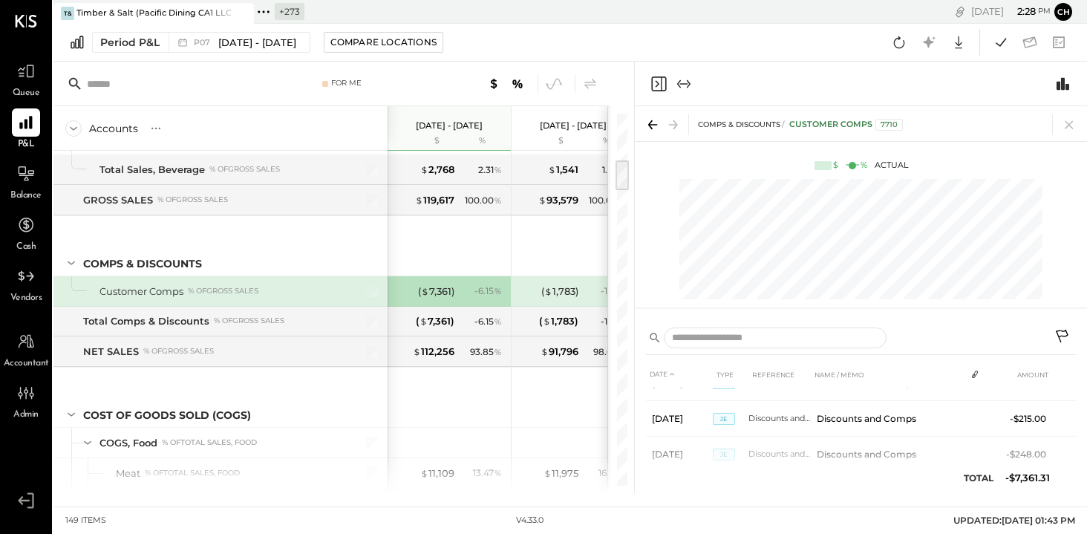
click at [650, 76] on icon "Close panel" at bounding box center [659, 84] width 18 height 18
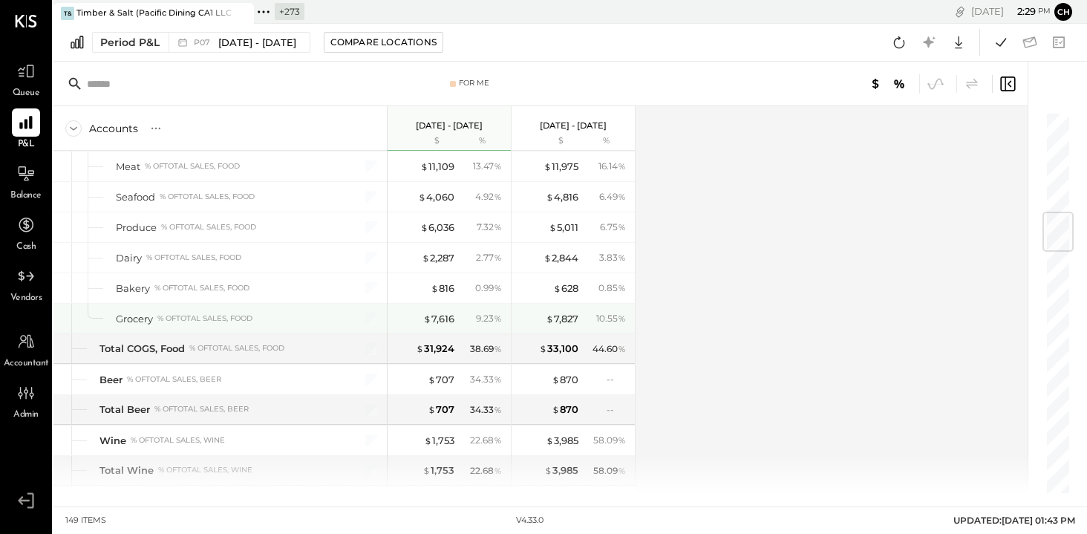
scroll to position [862, 0]
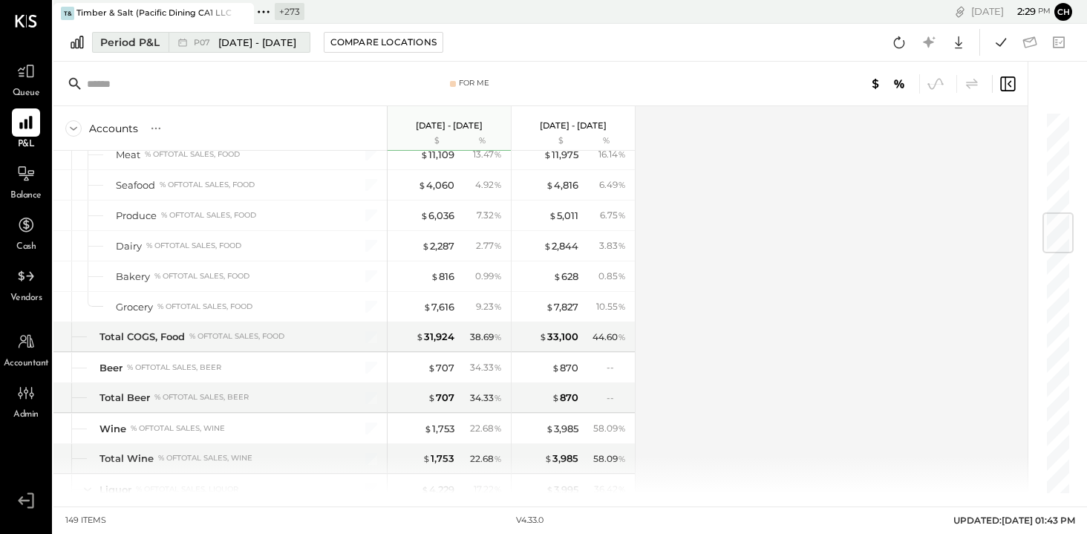
click at [284, 44] on span "[DATE] - [DATE]" at bounding box center [257, 43] width 78 height 14
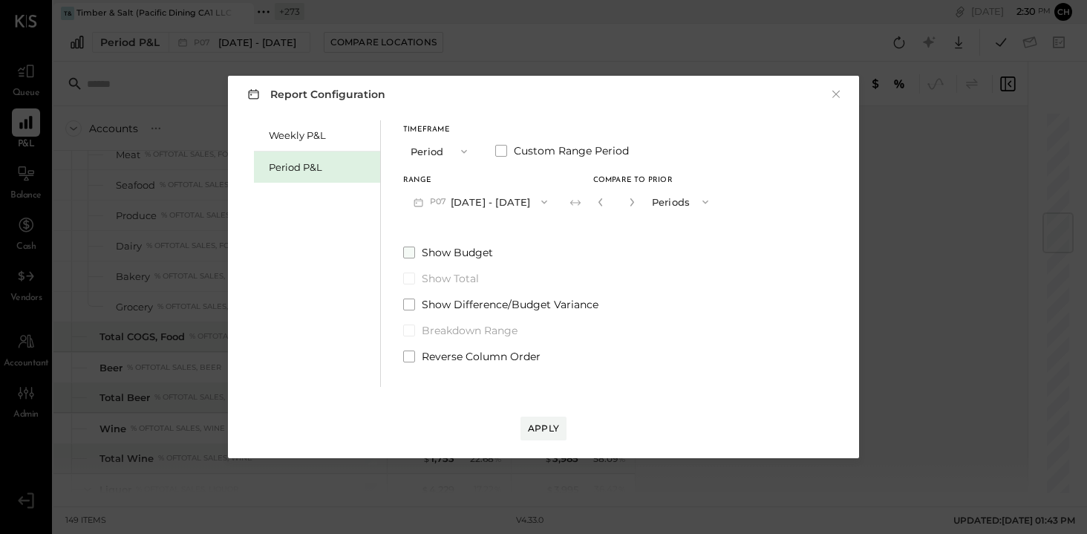
click at [411, 251] on span at bounding box center [409, 253] width 12 height 12
click at [553, 429] on div "Apply" at bounding box center [543, 428] width 31 height 13
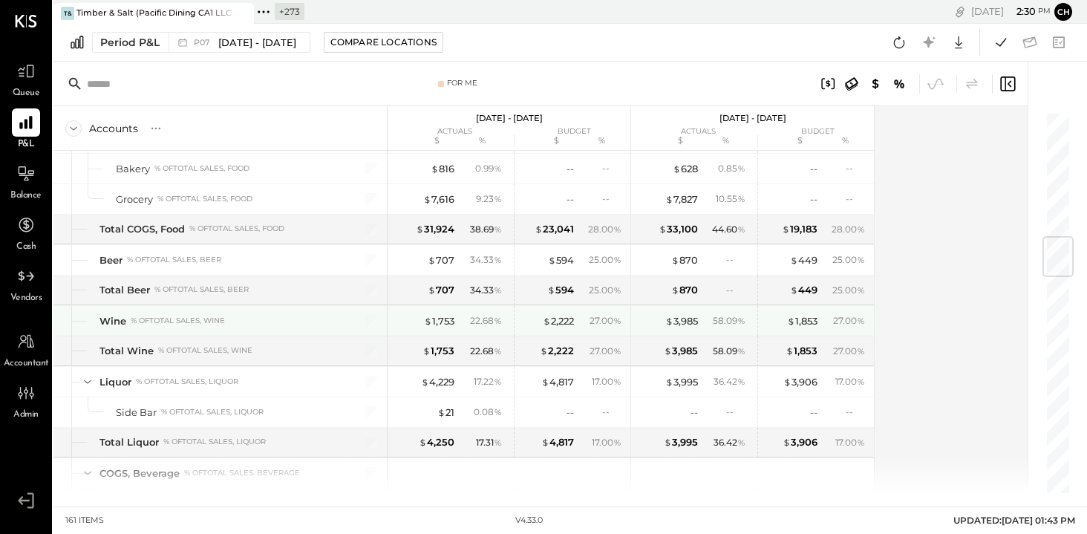
scroll to position [1111, 0]
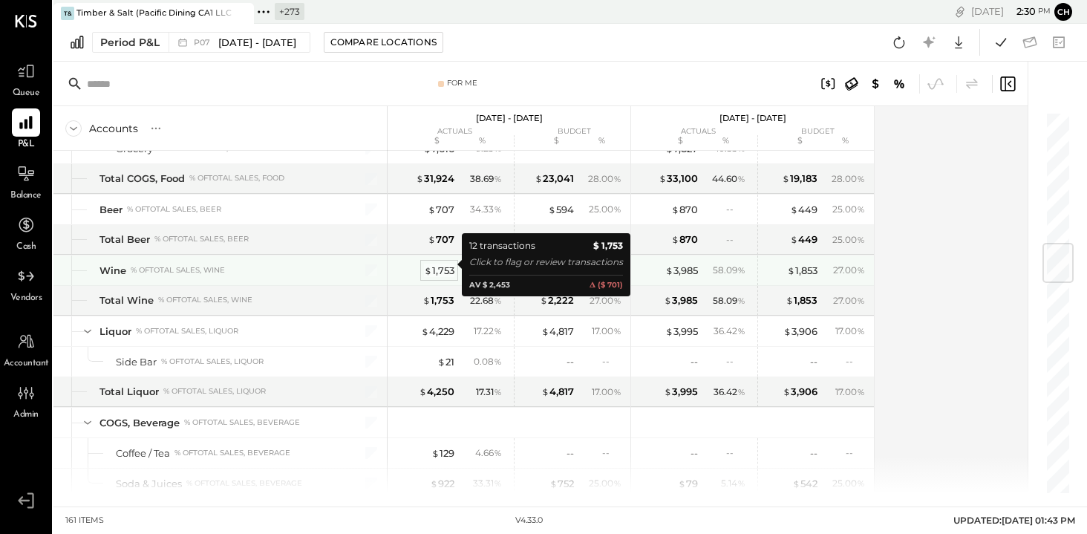
click at [446, 266] on div "$ 1,753" at bounding box center [439, 271] width 30 height 14
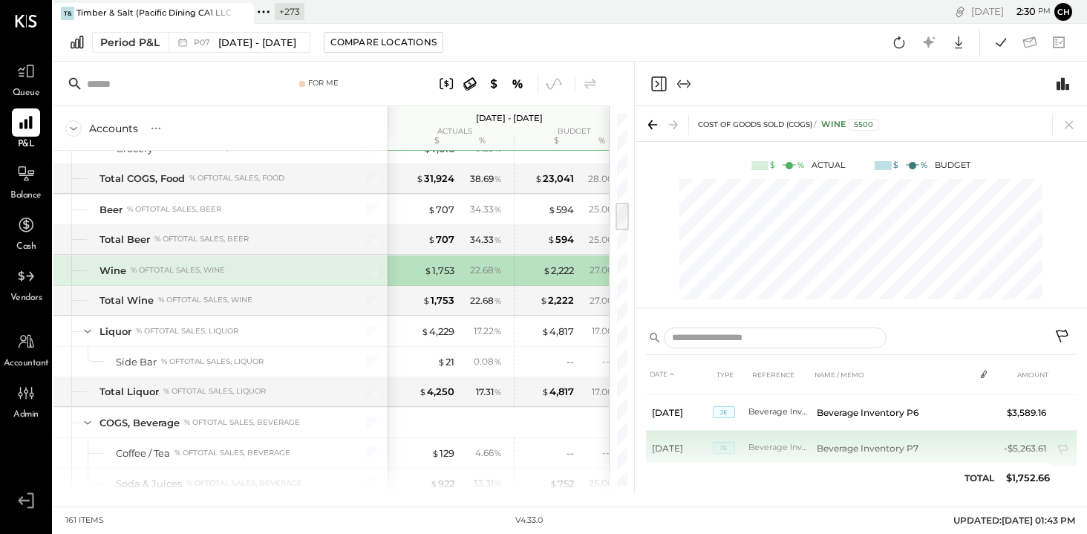
scroll to position [337, 0]
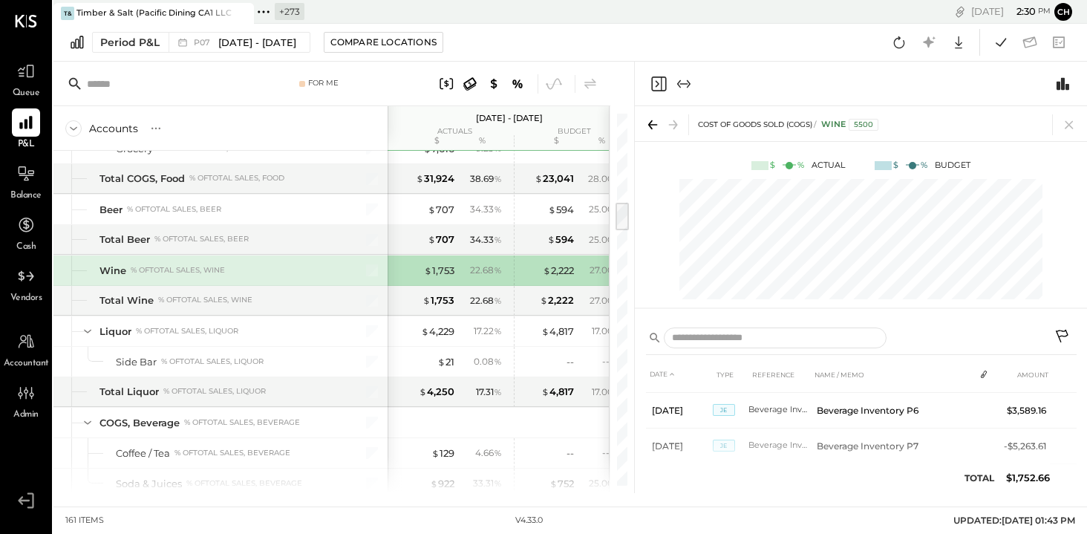
click at [658, 85] on icon "Close panel" at bounding box center [659, 84] width 18 height 18
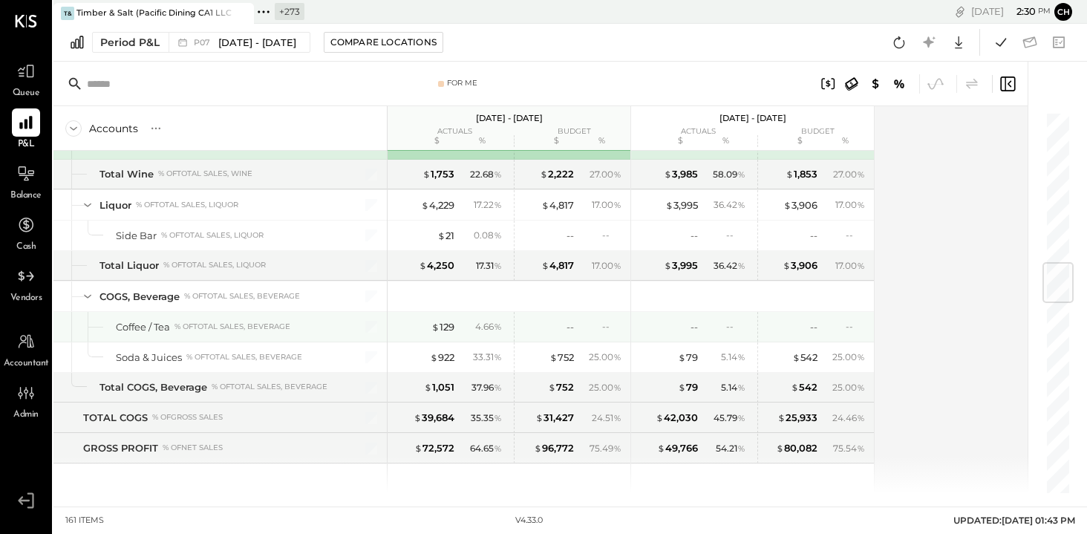
scroll to position [1278, 0]
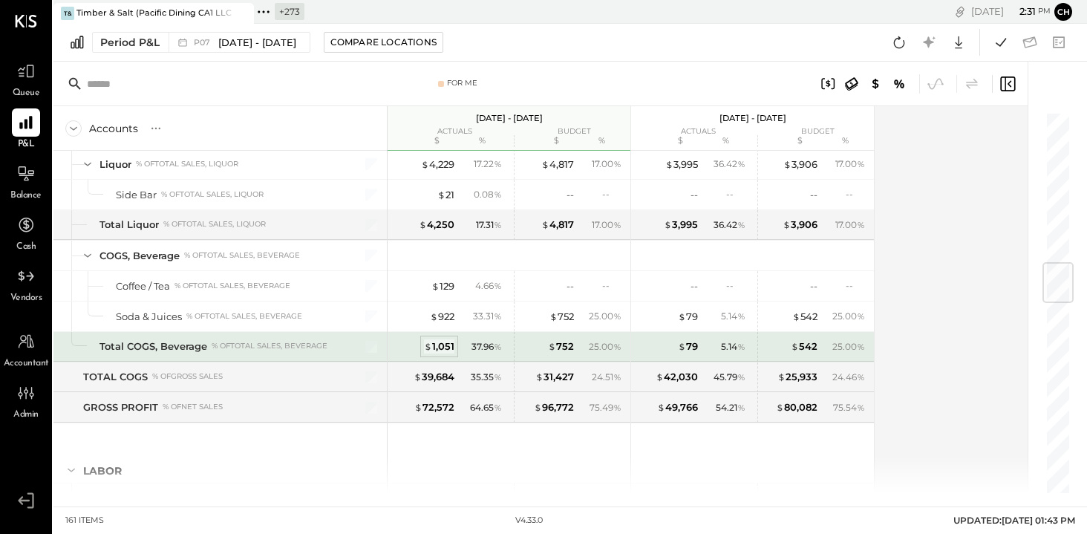
click at [445, 342] on div "$ 1,051" at bounding box center [439, 346] width 30 height 14
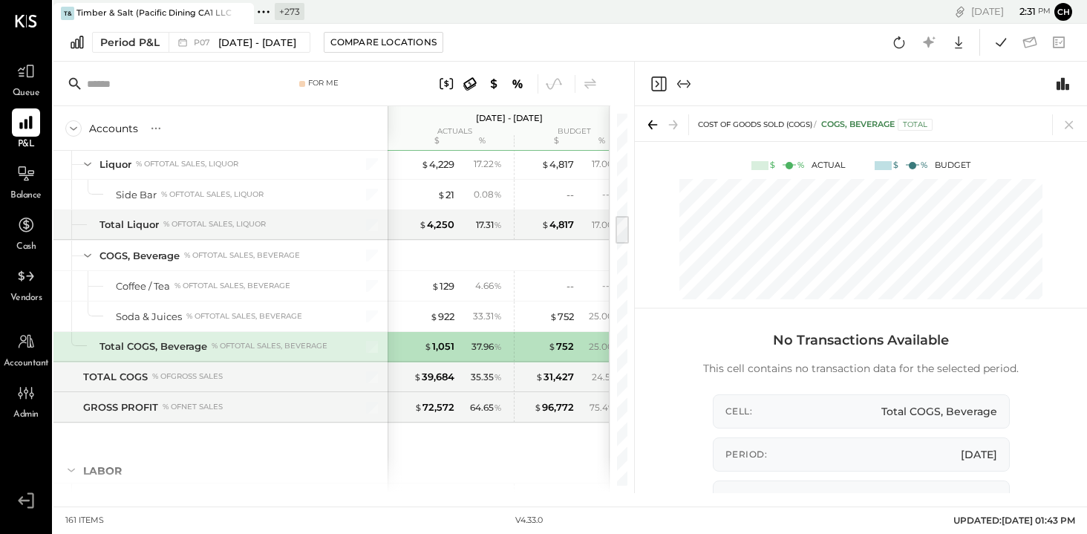
click at [657, 83] on icon "Close panel" at bounding box center [659, 84] width 18 height 18
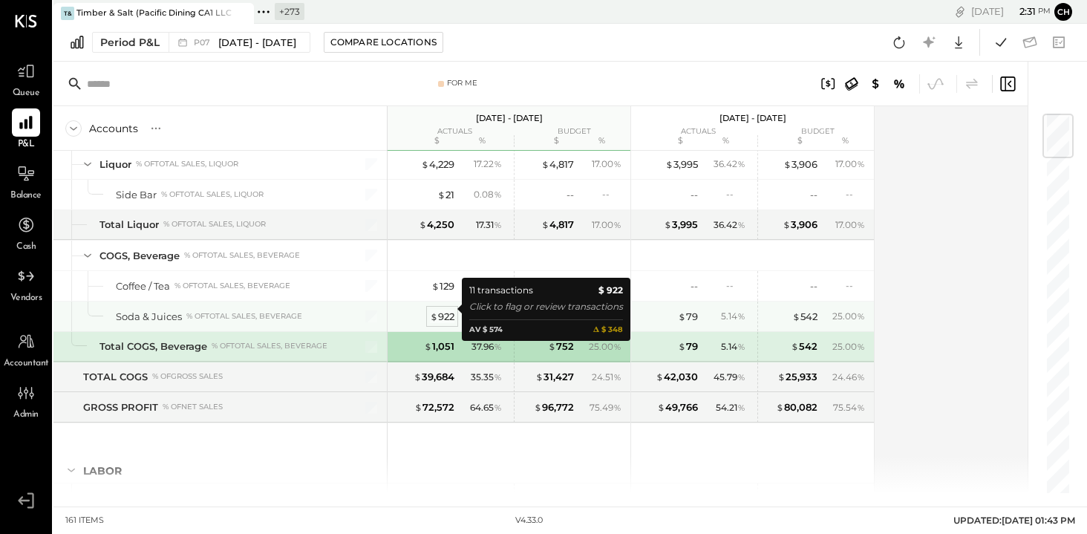
click at [447, 310] on div "$ 922" at bounding box center [442, 317] width 25 height 14
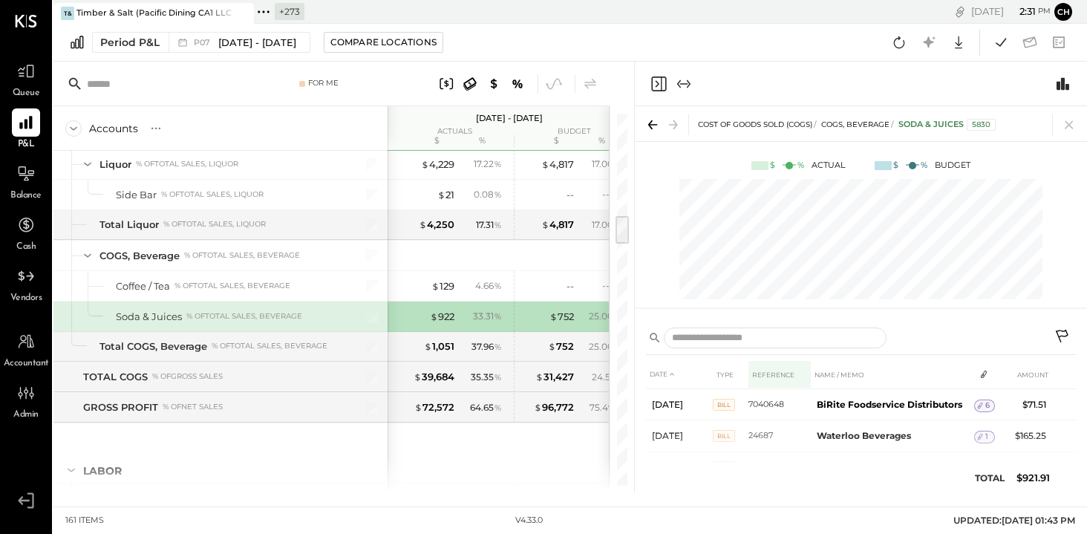
scroll to position [113, 0]
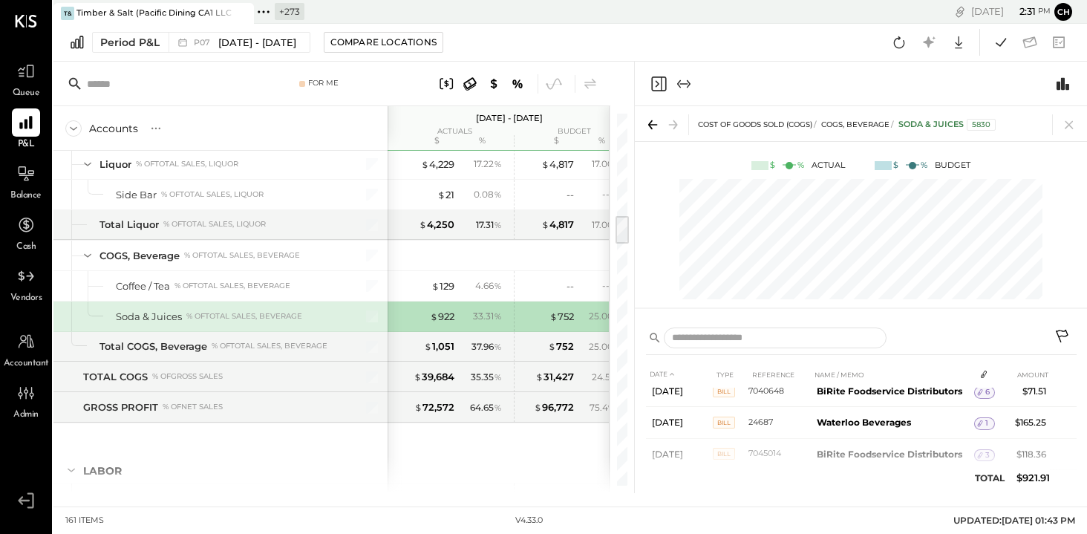
click at [657, 84] on icon "Close panel" at bounding box center [658, 83] width 4 height 7
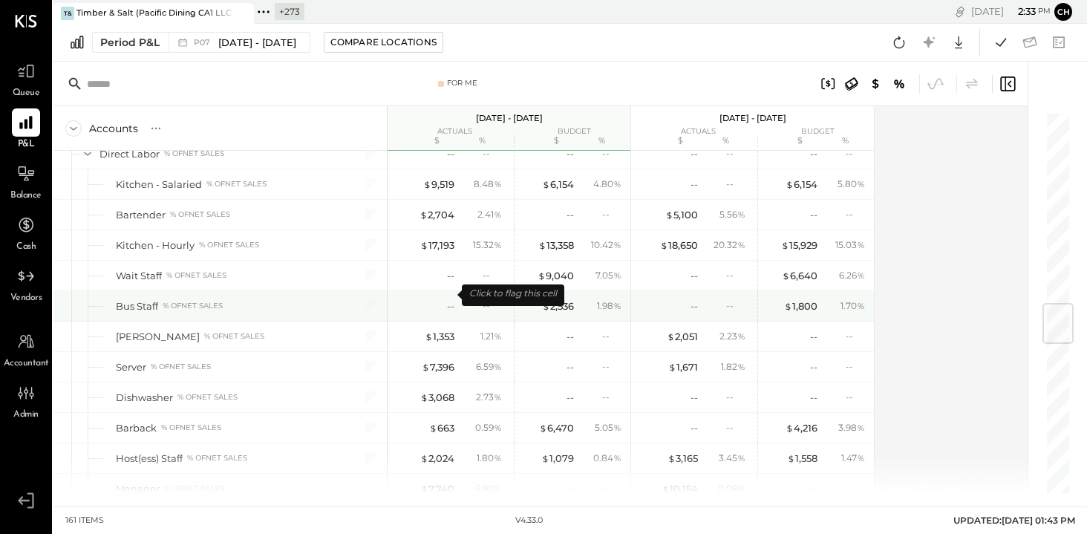
scroll to position [1620, 0]
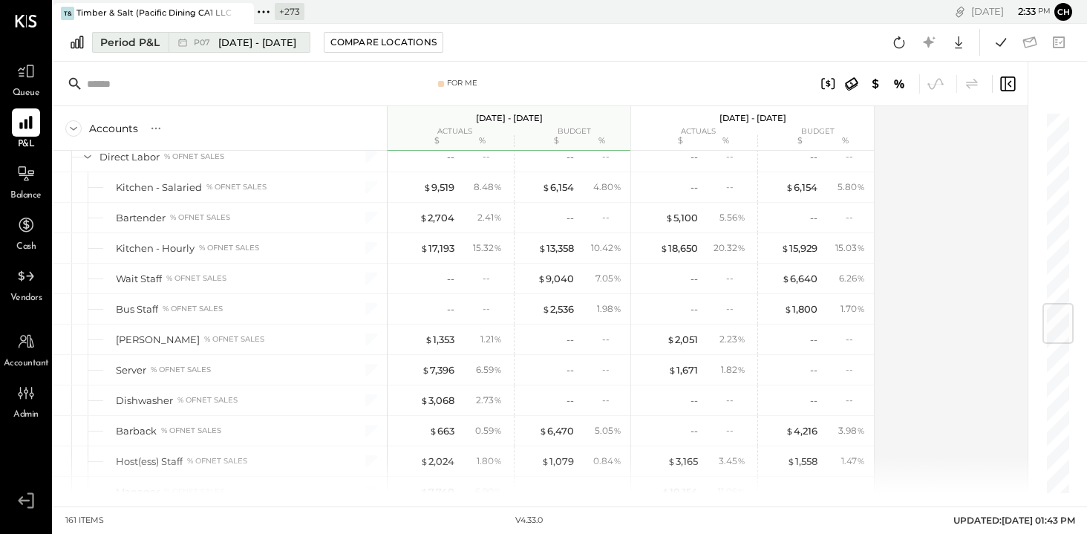
click at [189, 46] on div "P07 [DATE] - [DATE]" at bounding box center [236, 42] width 134 height 19
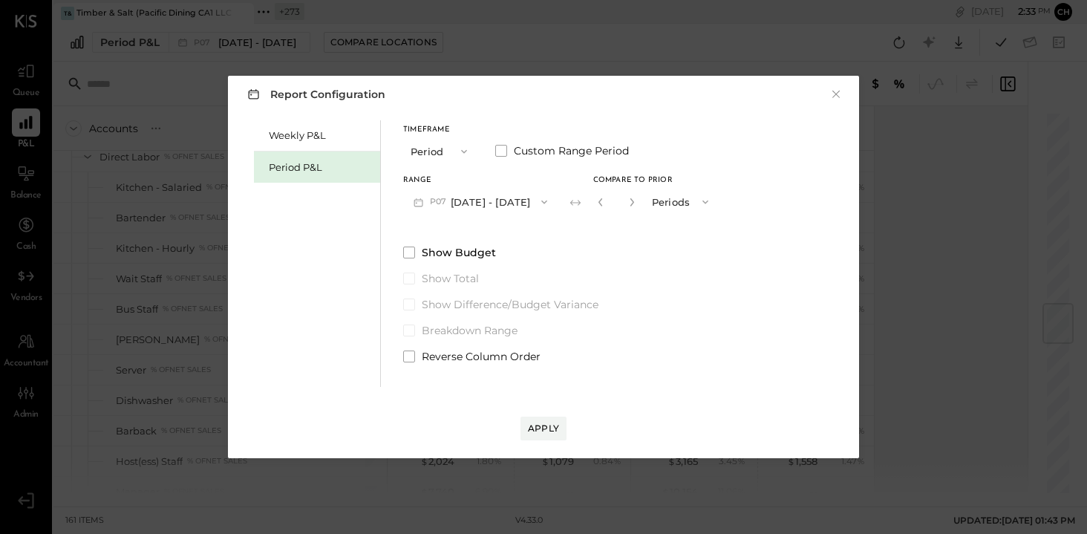
click at [502, 202] on button "P07 [DATE] - [DATE]" at bounding box center [480, 201] width 154 height 27
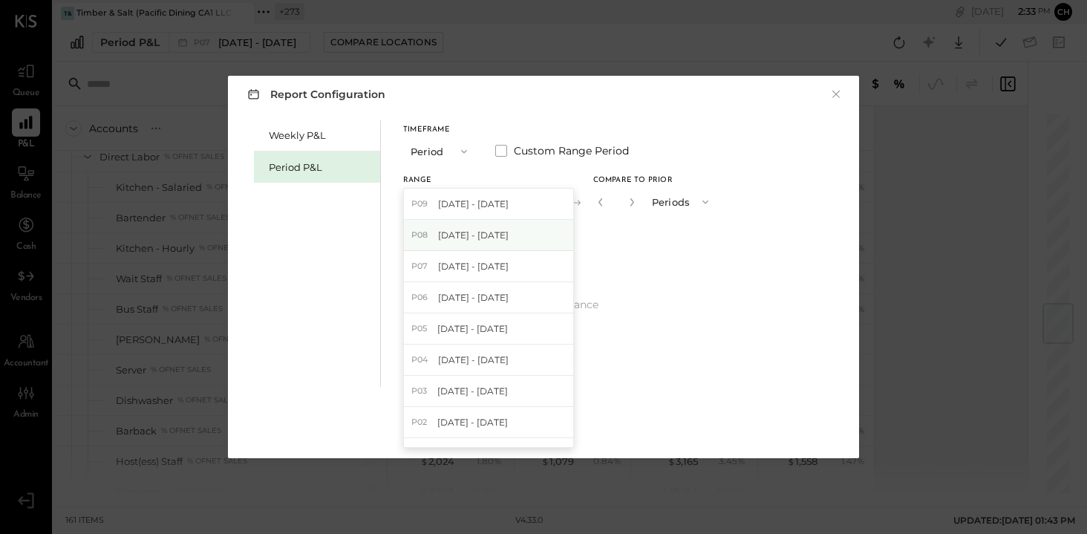
click at [506, 238] on span "[DATE] - [DATE]" at bounding box center [473, 235] width 71 height 13
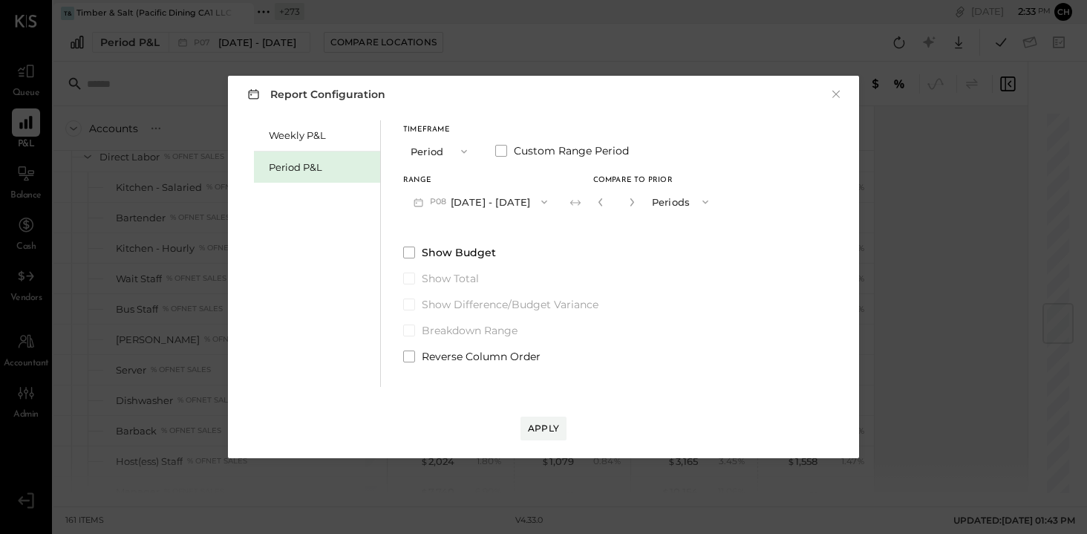
click at [631, 197] on button "button" at bounding box center [632, 202] width 12 height 16
type input "*"
click at [539, 432] on div "Apply" at bounding box center [543, 428] width 31 height 13
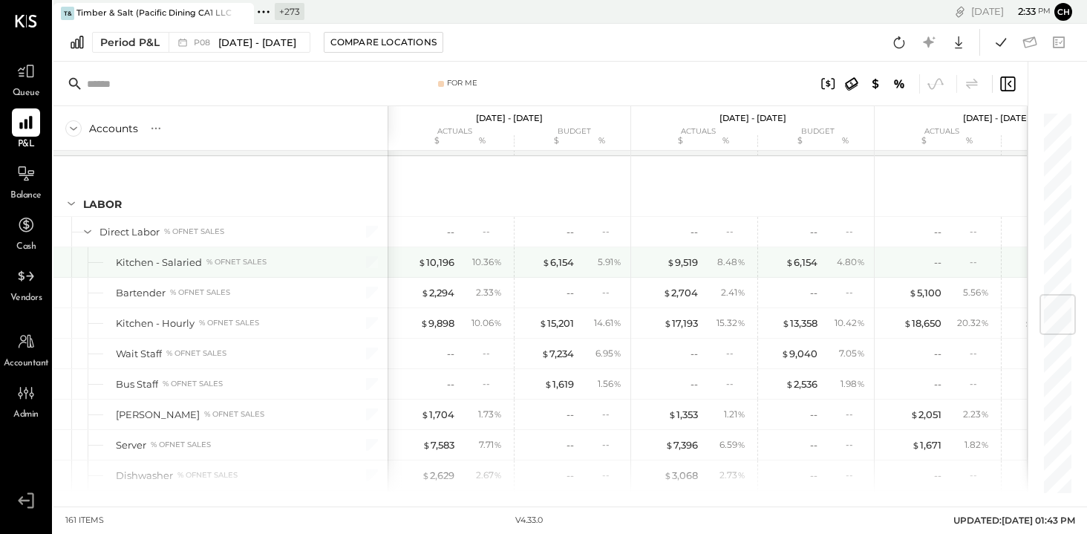
scroll to position [1548, 0]
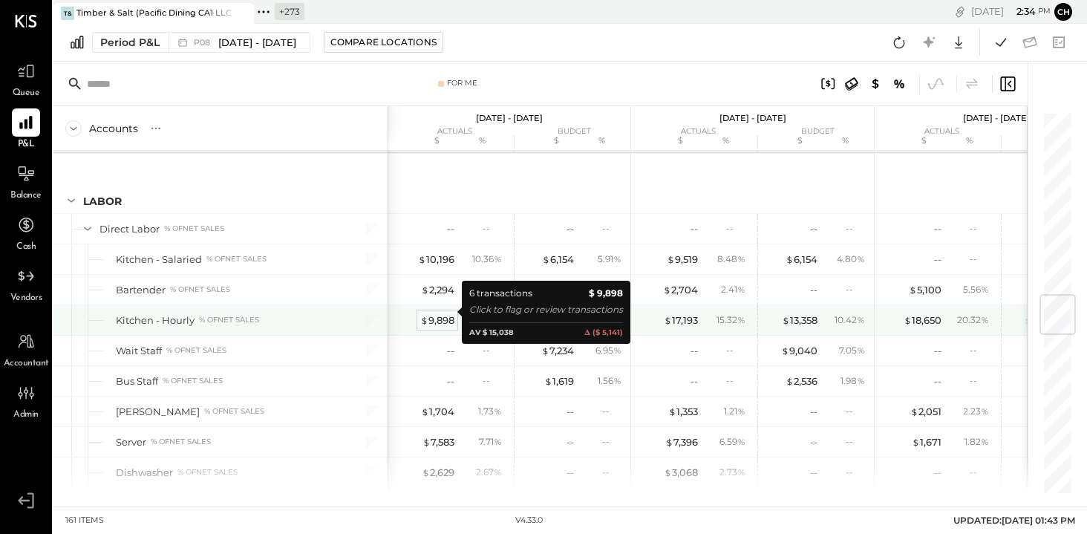
click at [433, 313] on div "$ 9,898" at bounding box center [437, 320] width 34 height 14
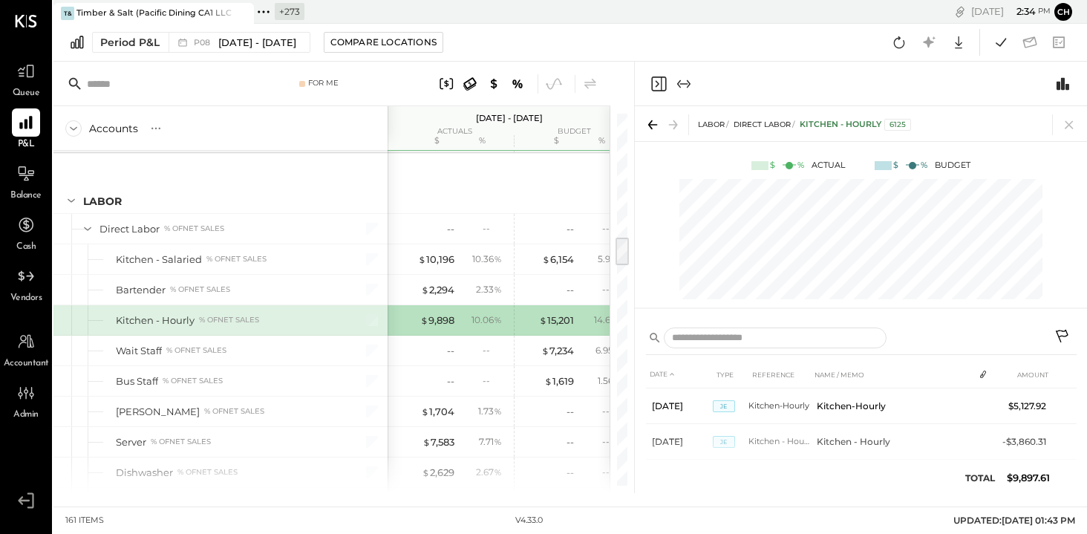
click at [658, 88] on icon "Close panel" at bounding box center [659, 84] width 18 height 18
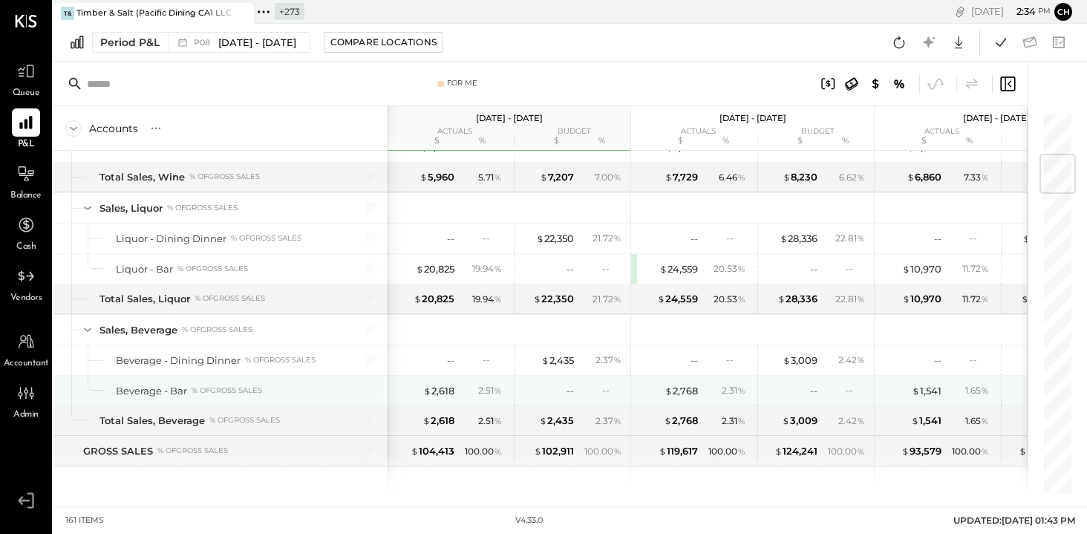
scroll to position [285, 0]
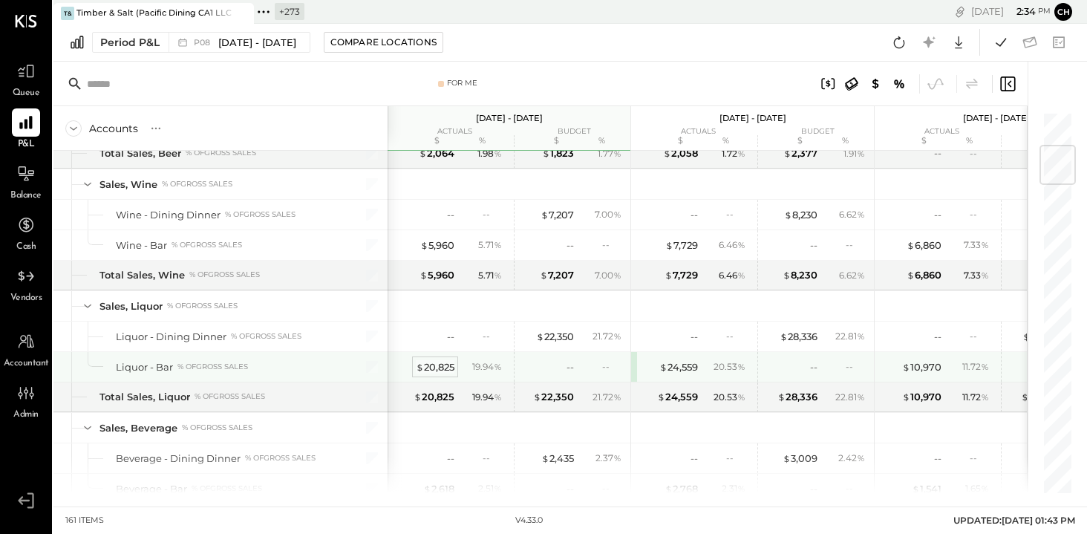
click at [431, 367] on div "$ 20,825" at bounding box center [435, 367] width 39 height 14
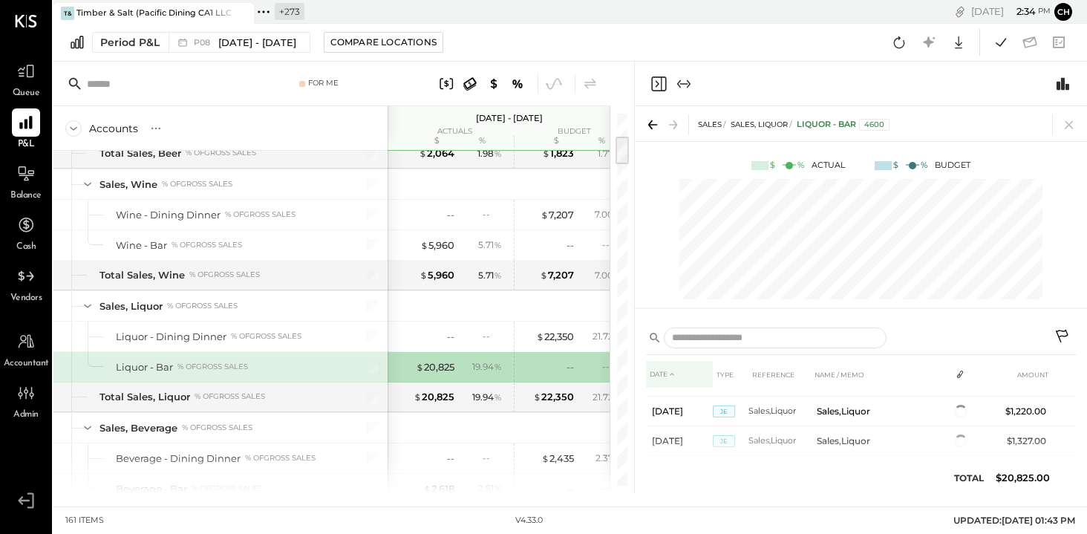
scroll to position [347, 0]
click at [659, 81] on icon "Close panel" at bounding box center [659, 84] width 18 height 18
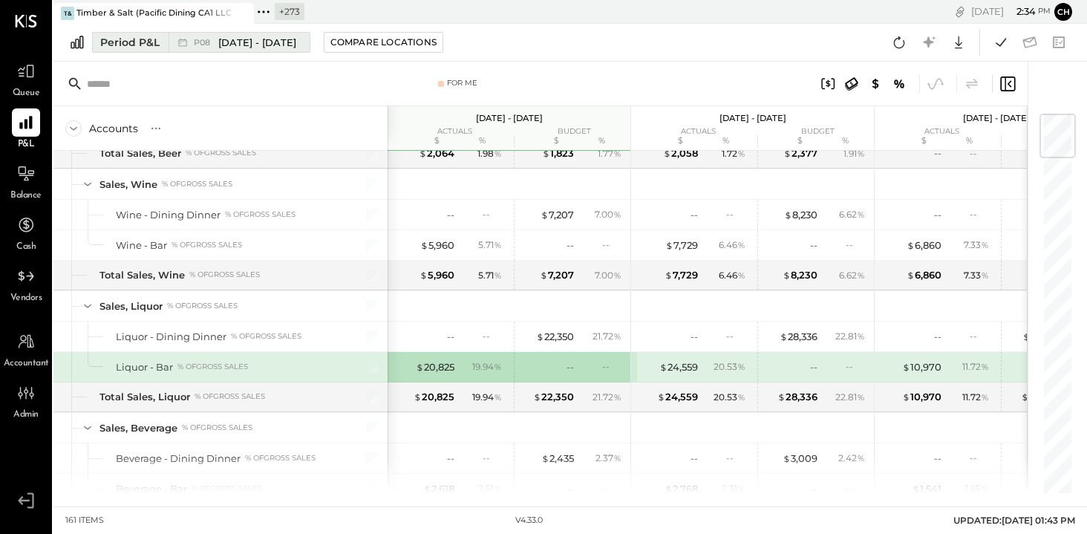
click at [214, 45] on div "P08 [DATE] - [DATE]" at bounding box center [245, 43] width 102 height 14
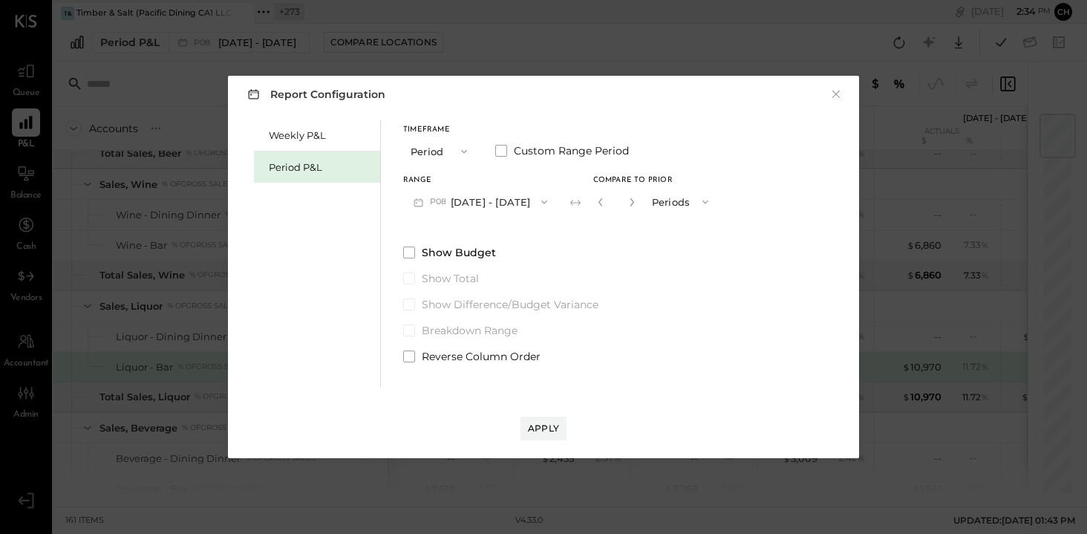
click at [518, 201] on button "P08 [DATE] - [DATE]" at bounding box center [480, 201] width 154 height 27
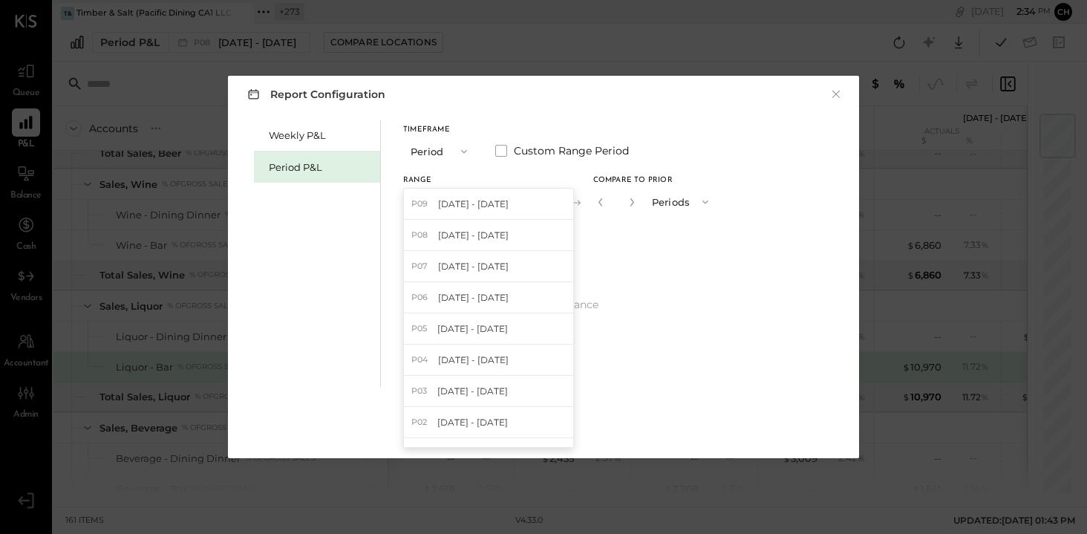
click at [310, 166] on div "Period P&L" at bounding box center [321, 167] width 104 height 14
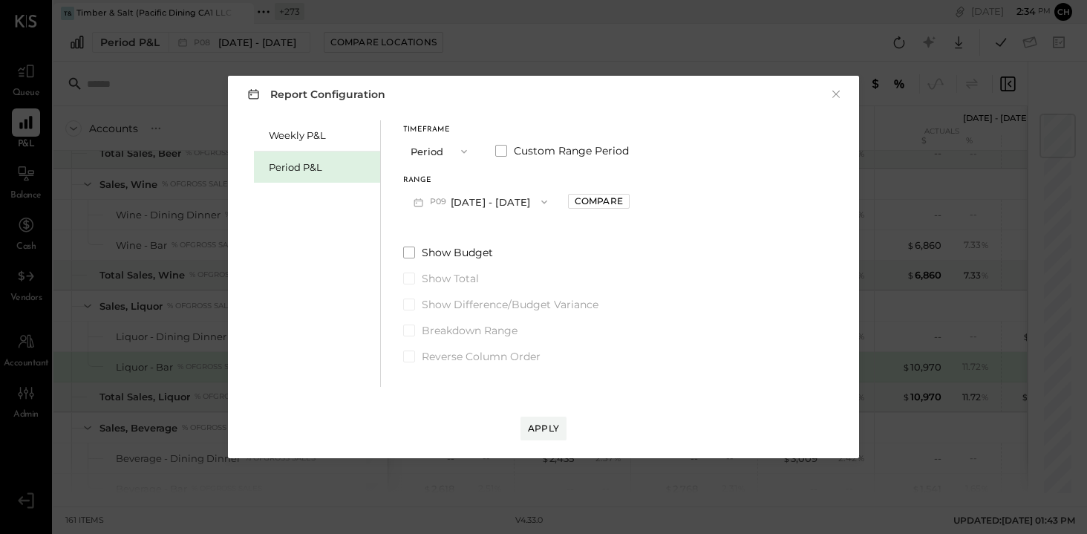
click at [475, 205] on button "P09 [DATE] - [DATE]" at bounding box center [480, 201] width 154 height 27
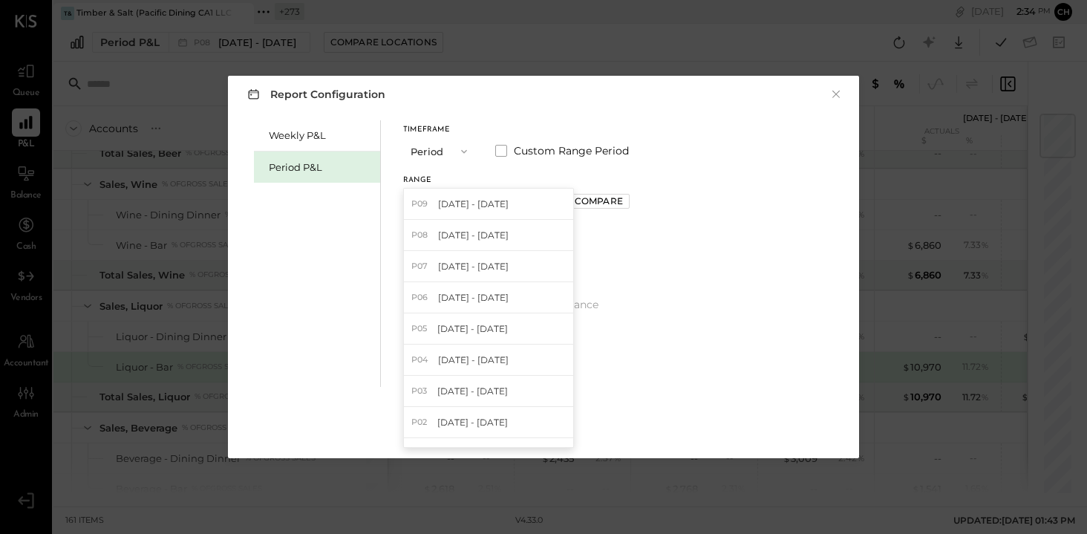
click at [486, 267] on span "[DATE] - [DATE]" at bounding box center [473, 266] width 71 height 13
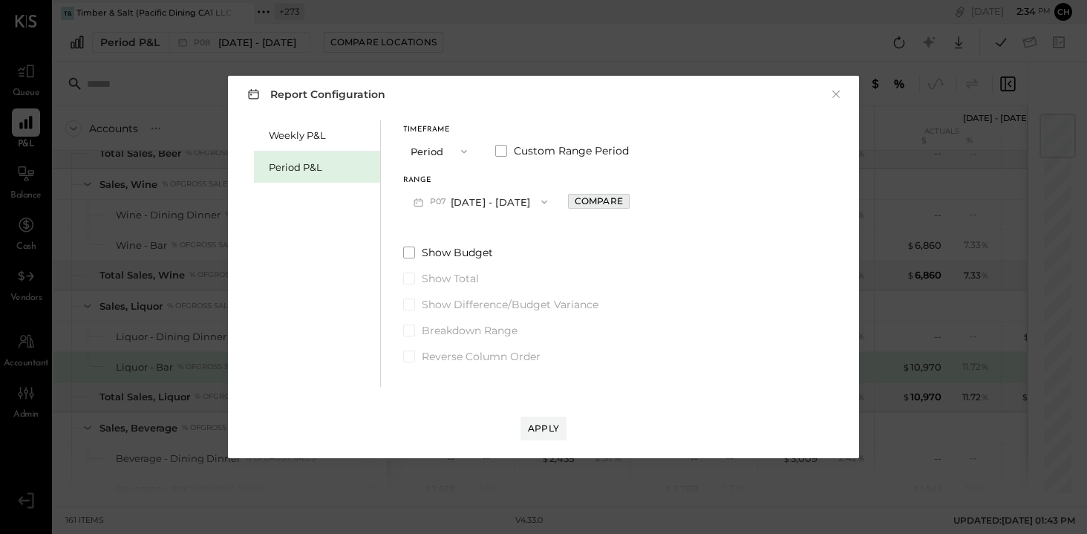
click at [619, 203] on div "Compare" at bounding box center [599, 201] width 48 height 13
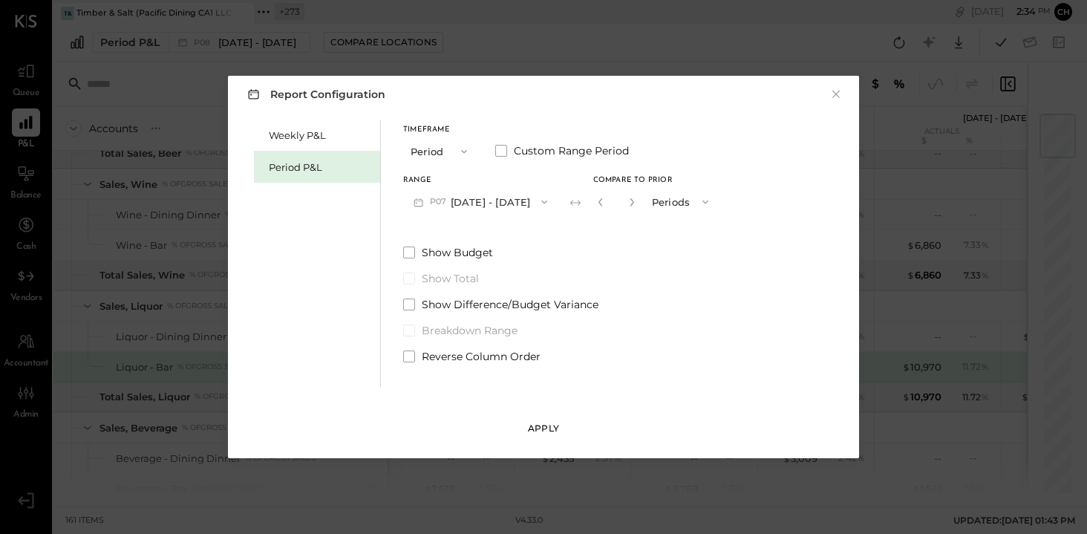
click at [544, 428] on div "Apply" at bounding box center [543, 428] width 31 height 13
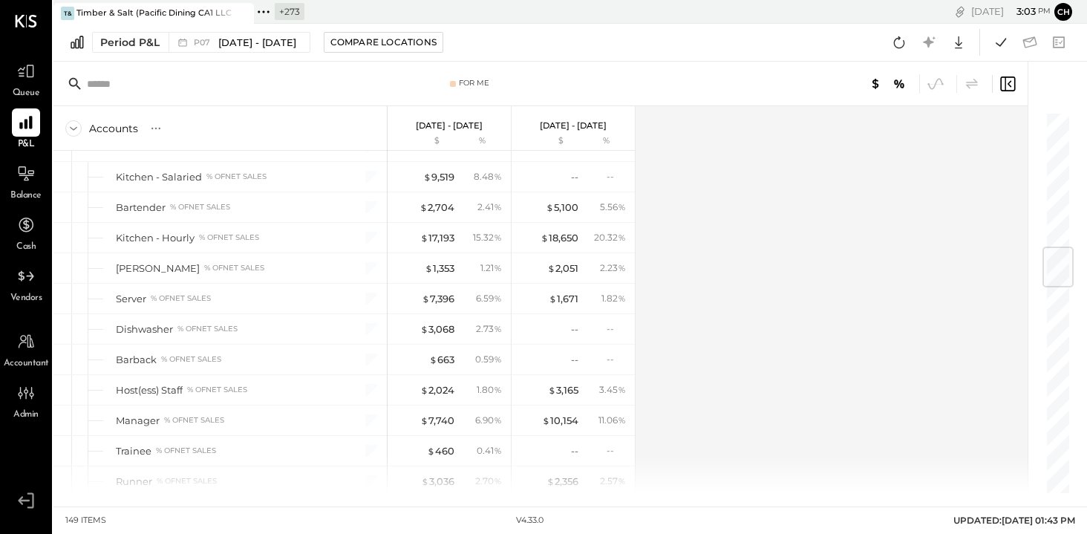
scroll to position [994, 0]
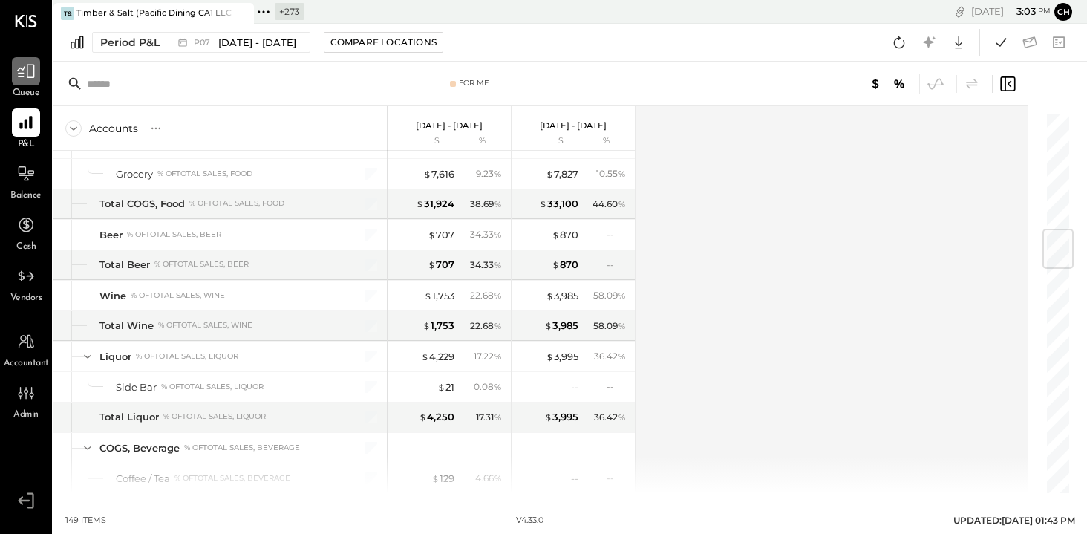
click at [31, 71] on icon at bounding box center [25, 71] width 19 height 19
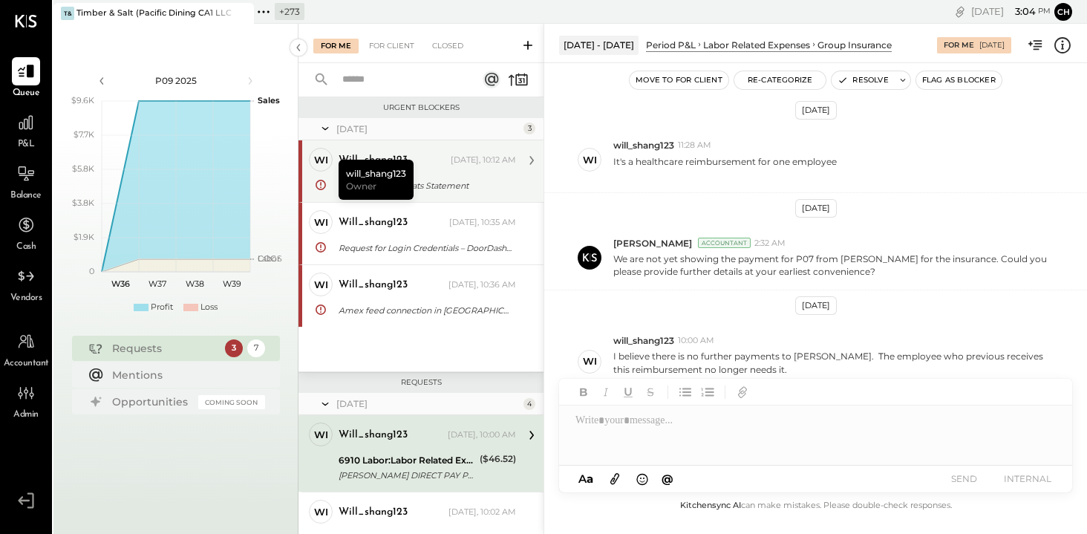
click at [460, 192] on div "Doordash & UberEats Statement" at bounding box center [425, 185] width 173 height 15
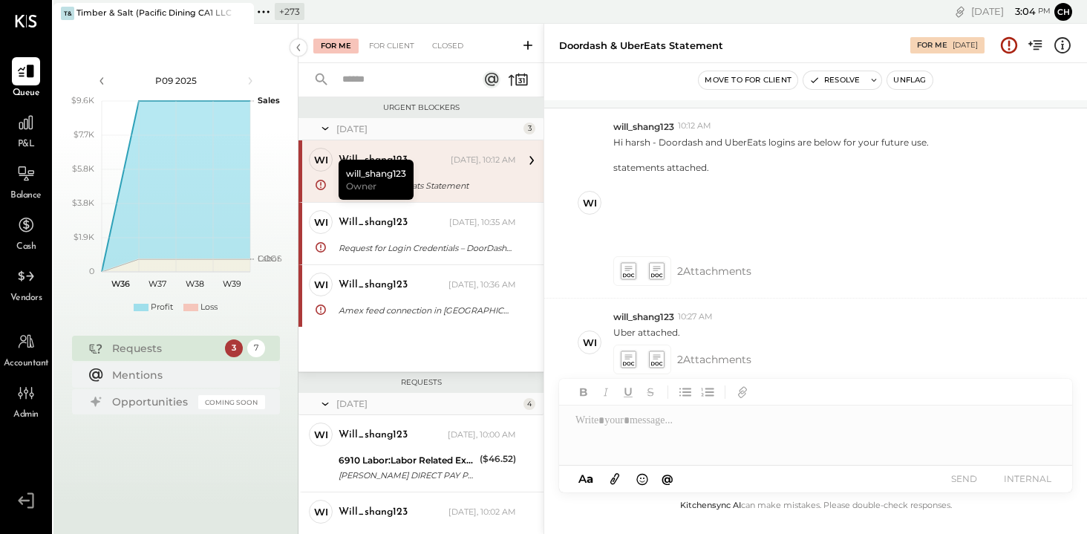
click at [489, 183] on div "Doordash & UberEats Statement" at bounding box center [425, 185] width 173 height 15
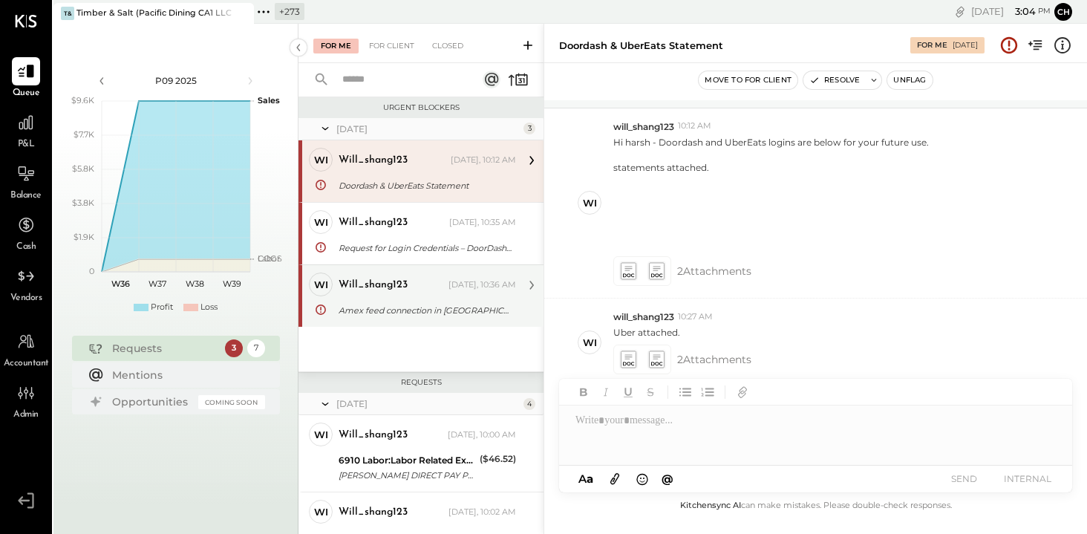
scroll to position [15, 0]
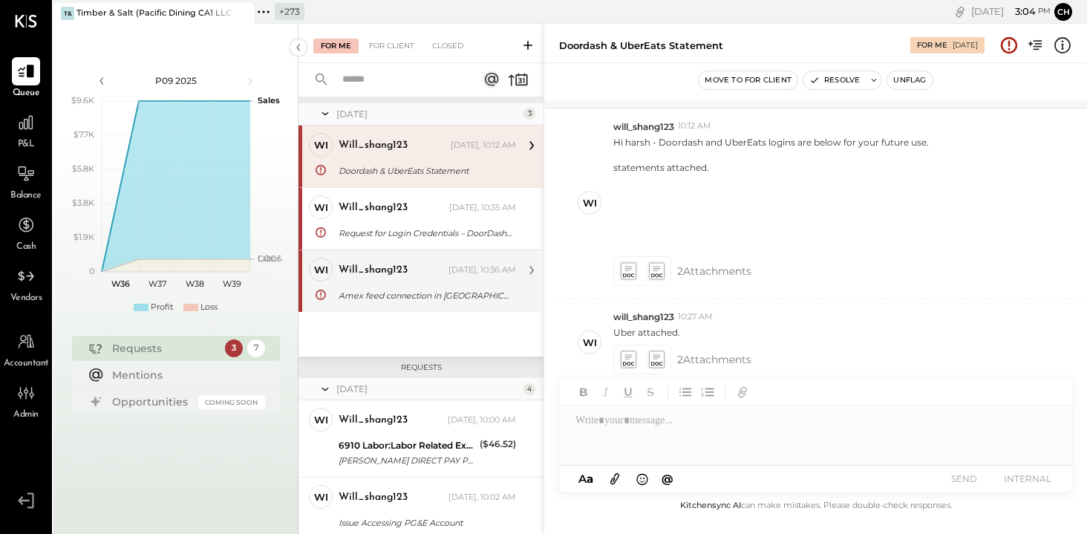
click at [425, 280] on div "will_shang123 [DATE], 10:36 AM" at bounding box center [427, 270] width 177 height 25
